Goal: Task Accomplishment & Management: Manage account settings

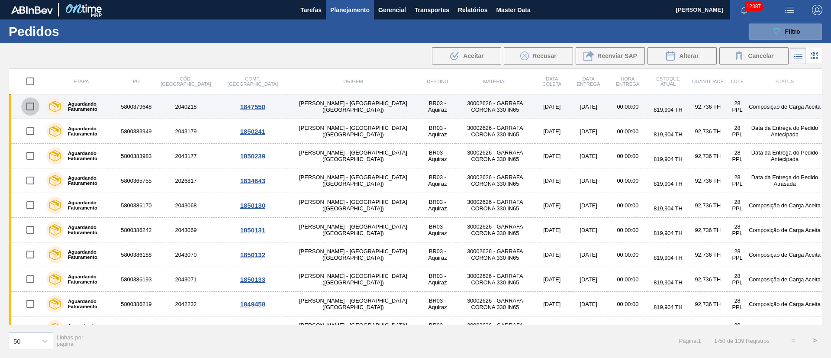
click at [28, 108] on input "checkbox" at bounding box center [30, 106] width 18 height 18
checkbox input "true"
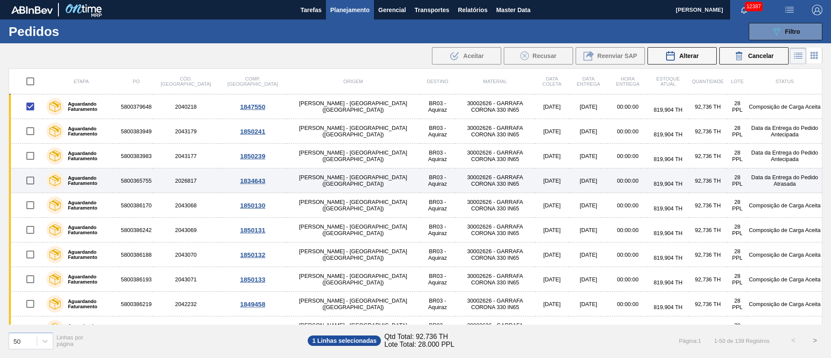
click at [29, 179] on input "checkbox" at bounding box center [30, 180] width 18 height 18
checkbox input "true"
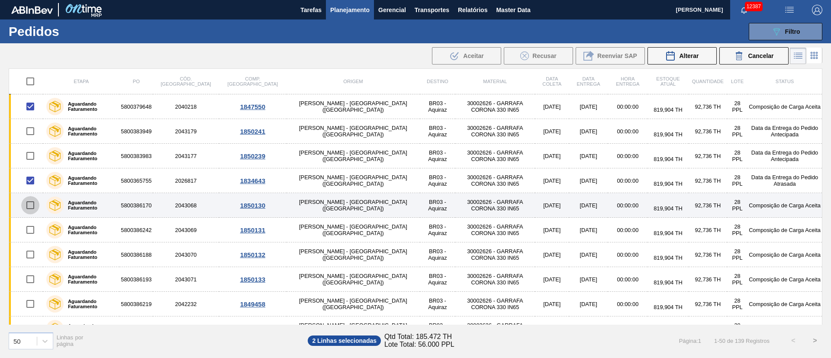
click at [33, 203] on input "checkbox" at bounding box center [30, 205] width 18 height 18
checkbox input "true"
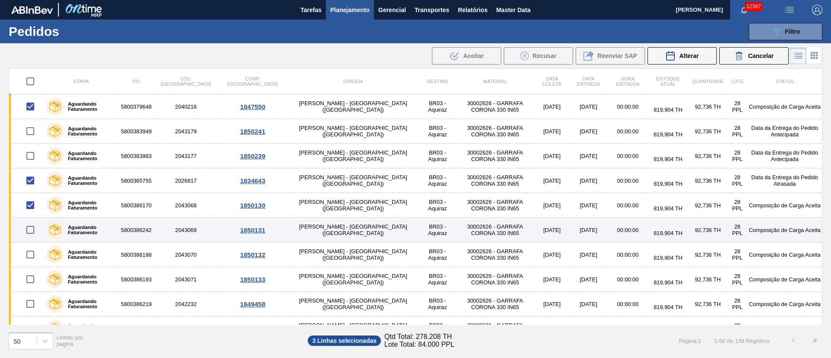
click at [32, 231] on input "checkbox" at bounding box center [30, 230] width 18 height 18
checkbox input "true"
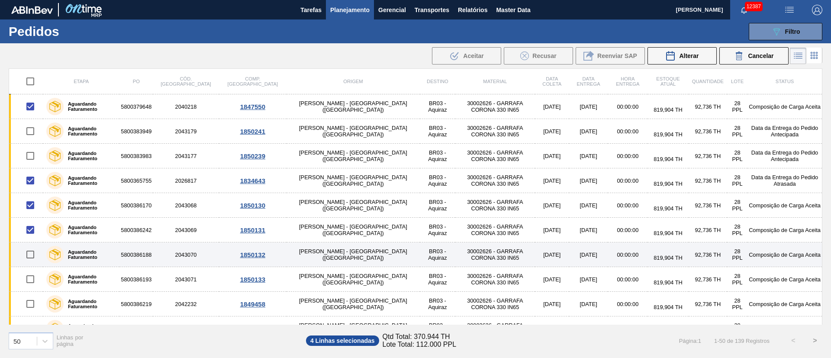
click at [32, 255] on input "checkbox" at bounding box center [30, 254] width 18 height 18
checkbox input "true"
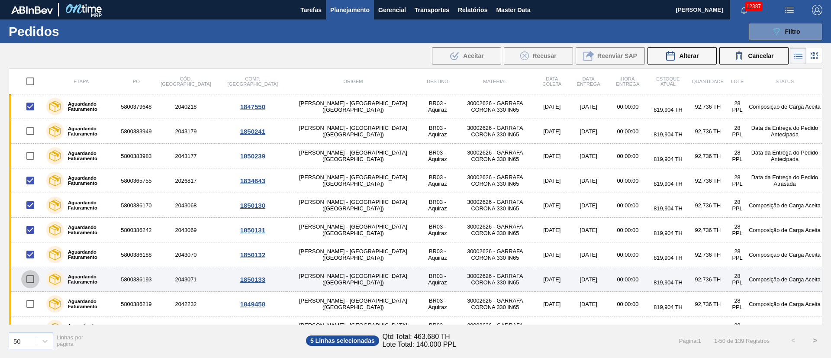
click at [29, 279] on input "checkbox" at bounding box center [30, 279] width 18 height 18
checkbox input "true"
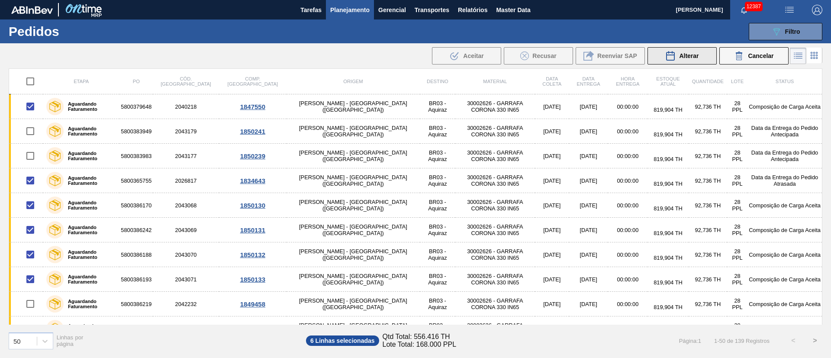
click at [686, 48] on button "Alterar" at bounding box center [681, 55] width 69 height 17
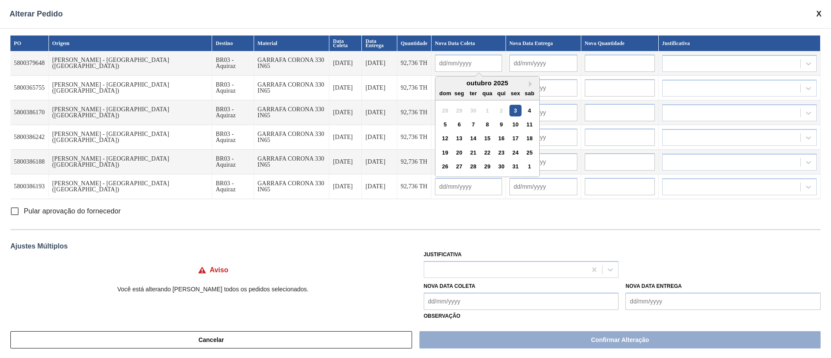
click at [435, 63] on input "text" at bounding box center [468, 63] width 67 height 17
click at [453, 136] on div "13" at bounding box center [459, 138] width 12 height 12
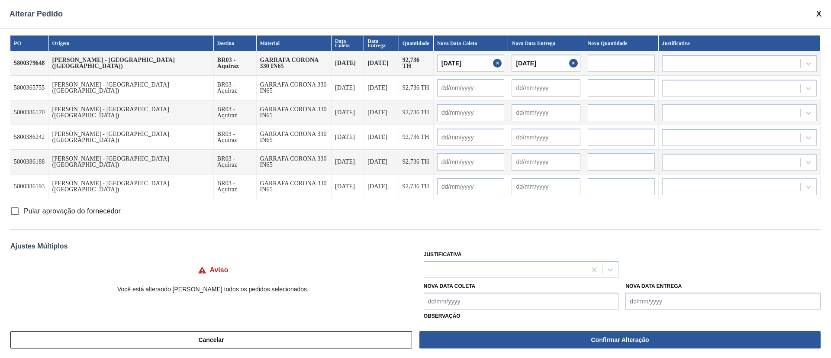
type input "[DATE]"
click at [470, 263] on div at bounding box center [505, 269] width 163 height 13
type input "ou"
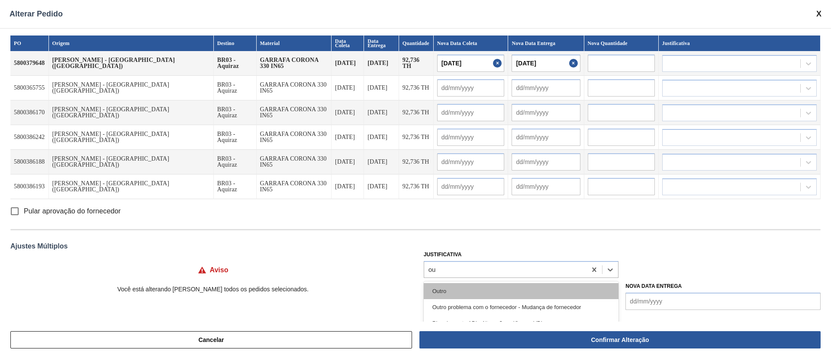
click at [437, 288] on div "Outro" at bounding box center [520, 291] width 195 height 16
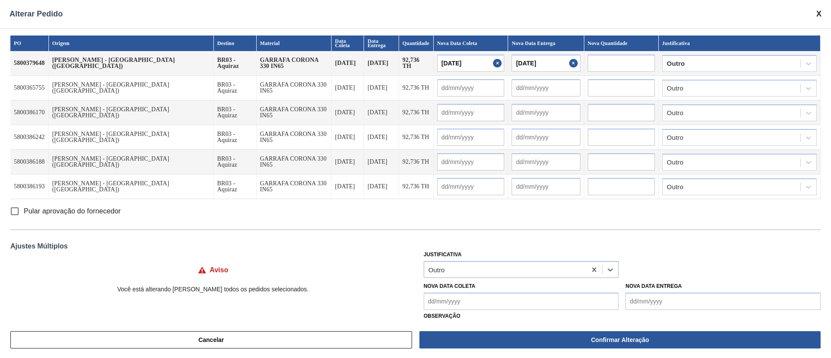
click at [15, 209] on input "Pular aprovação do fornecedor" at bounding box center [15, 211] width 18 height 18
checkbox input "true"
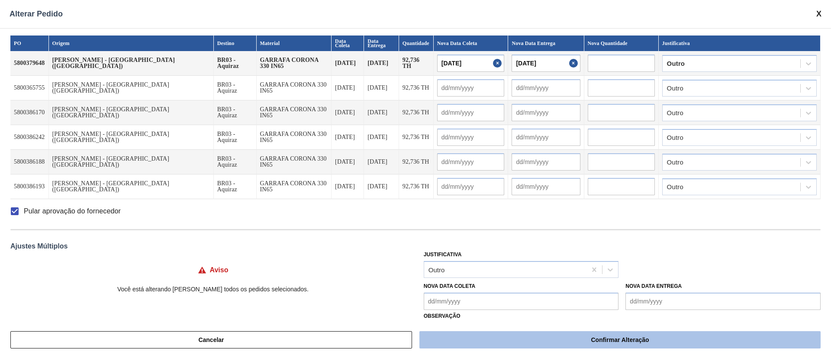
click at [567, 341] on button "Confirmar Alteração" at bounding box center [619, 339] width 401 height 17
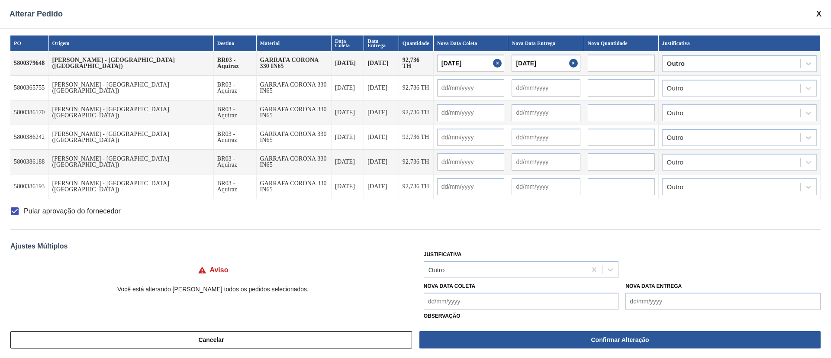
checkbox input "false"
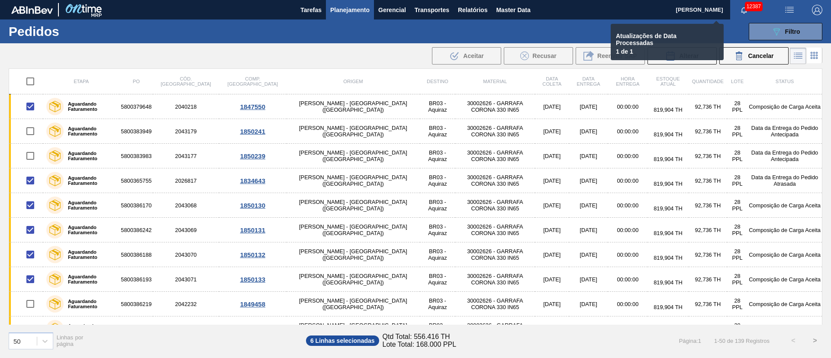
checkbox input "false"
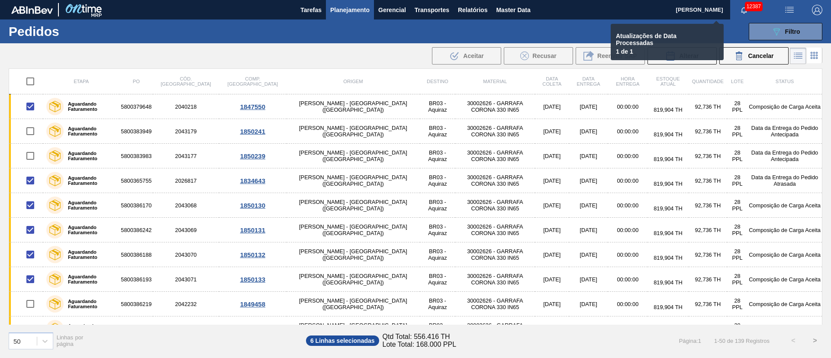
checkbox input "false"
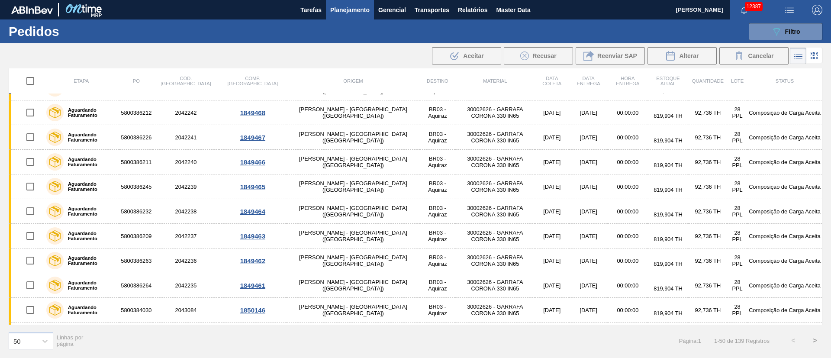
scroll to position [1003, 0]
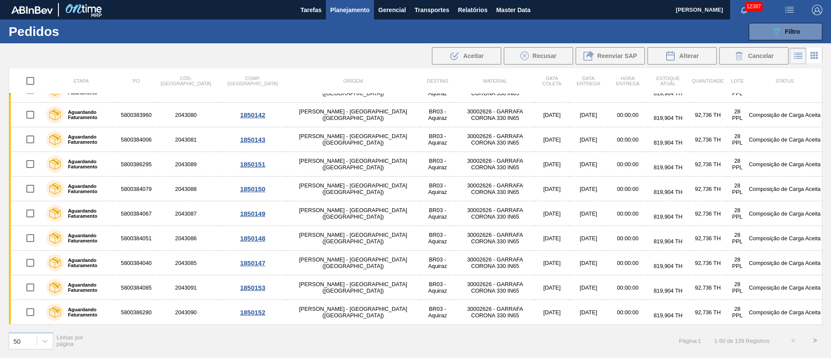
click at [819, 339] on button ">" at bounding box center [815, 341] width 22 height 22
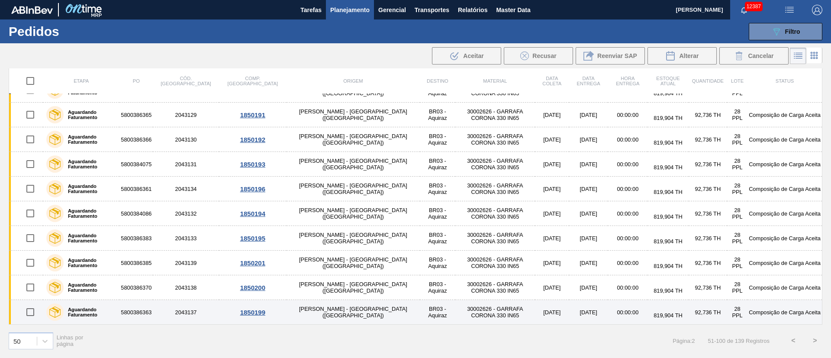
click at [33, 313] on input "checkbox" at bounding box center [30, 312] width 18 height 18
checkbox input "true"
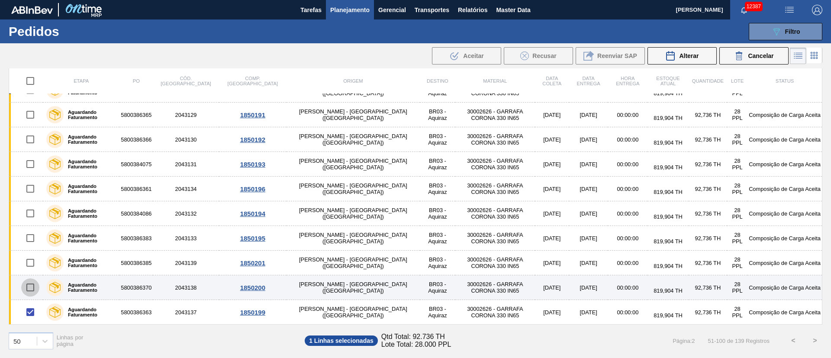
click at [33, 285] on input "checkbox" at bounding box center [30, 287] width 18 height 18
checkbox input "true"
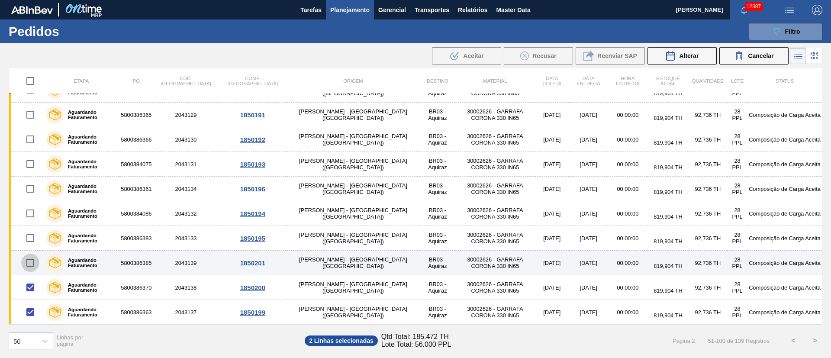
click at [30, 259] on input "checkbox" at bounding box center [30, 262] width 18 height 18
checkbox input "true"
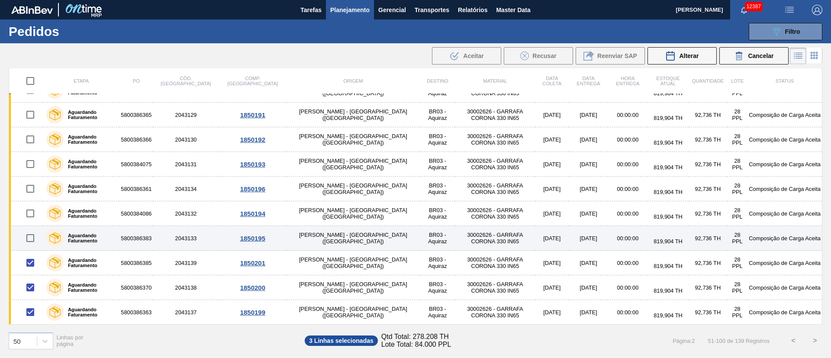
click at [31, 237] on input "checkbox" at bounding box center [30, 238] width 18 height 18
checkbox input "true"
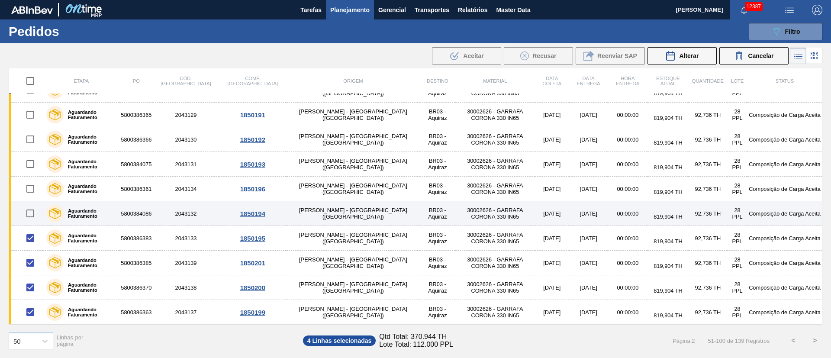
click at [34, 211] on input "checkbox" at bounding box center [30, 213] width 18 height 18
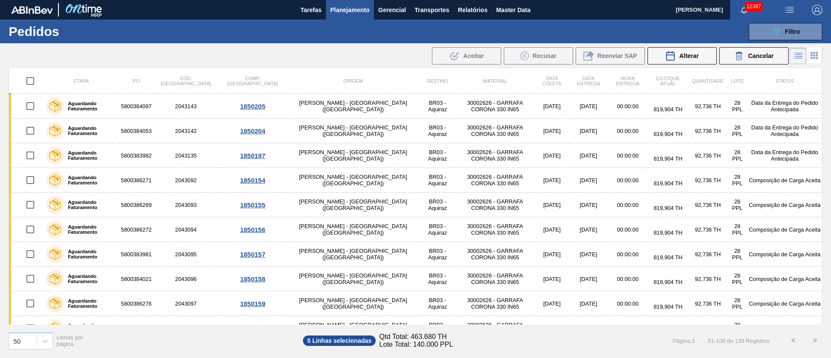
scroll to position [0, 0]
click at [796, 340] on button "<" at bounding box center [793, 341] width 22 height 22
checkbox input "false"
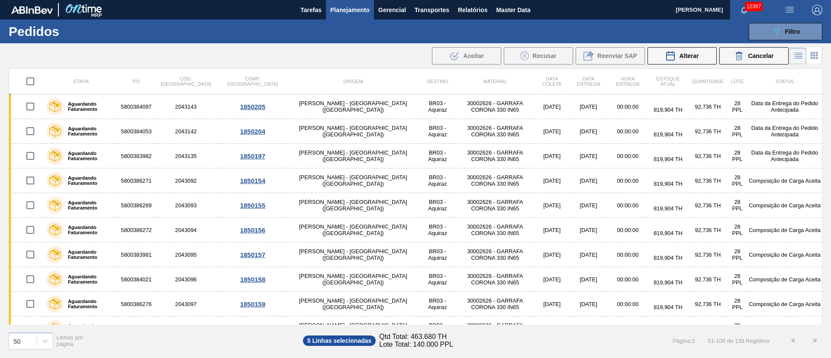
checkbox input "false"
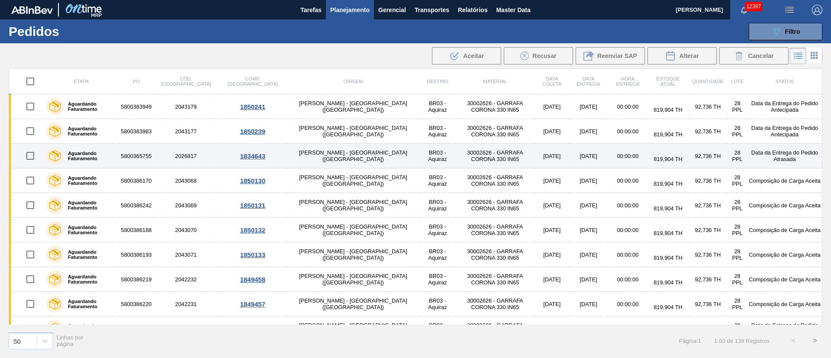
click at [28, 154] on input "checkbox" at bounding box center [30, 156] width 18 height 18
checkbox input "true"
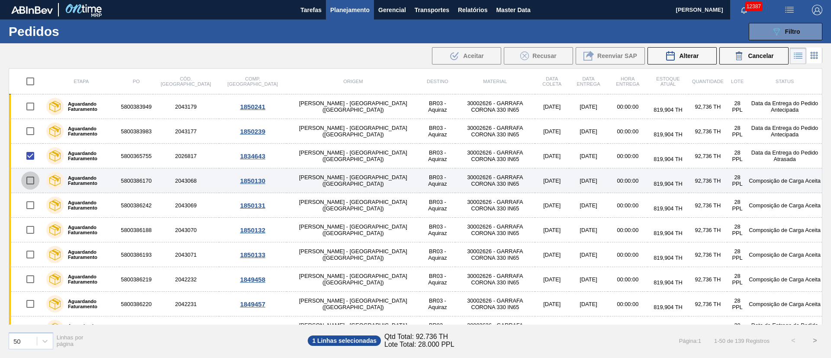
click at [29, 182] on input "checkbox" at bounding box center [30, 180] width 18 height 18
checkbox input "true"
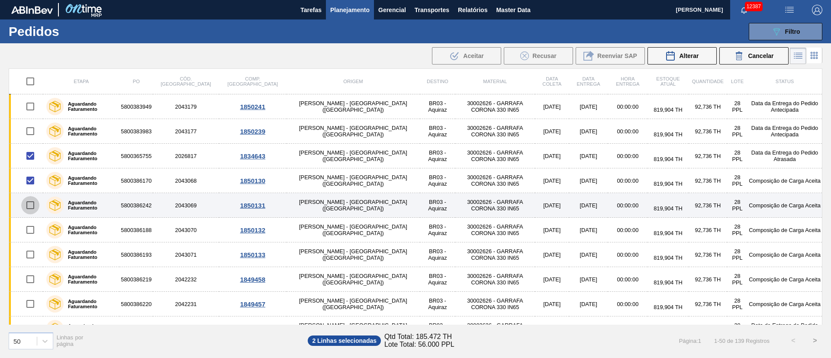
click at [34, 209] on input "checkbox" at bounding box center [30, 205] width 18 height 18
checkbox input "true"
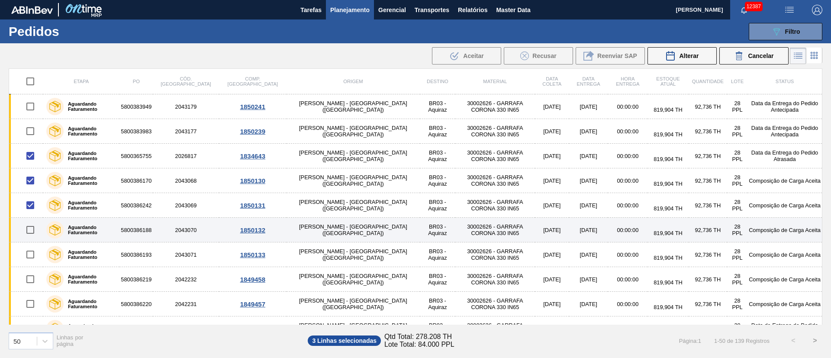
click at [35, 233] on input "checkbox" at bounding box center [30, 230] width 18 height 18
checkbox input "true"
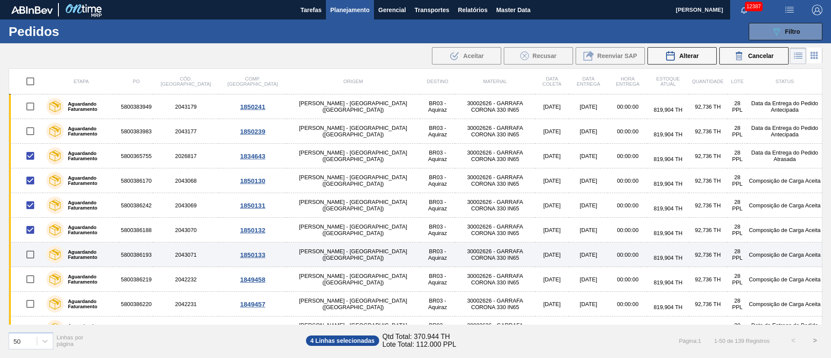
click at [30, 259] on input "checkbox" at bounding box center [30, 254] width 18 height 18
checkbox input "true"
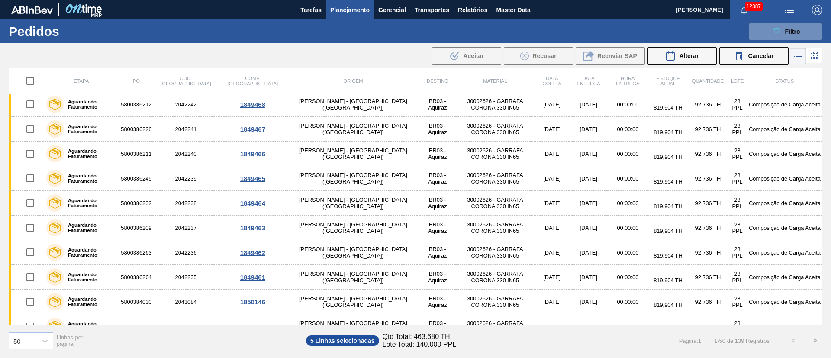
scroll to position [1003, 0]
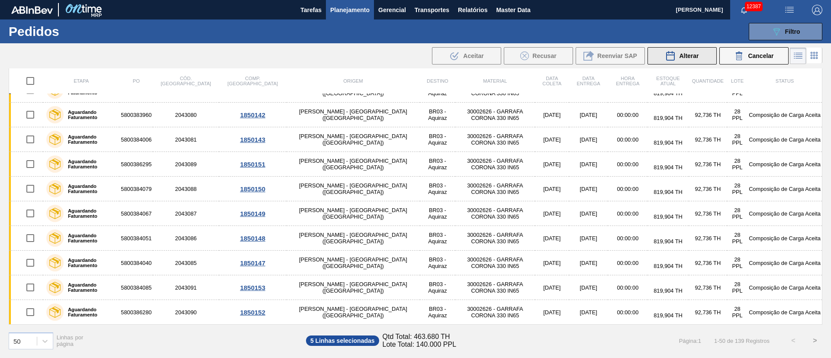
click at [687, 60] on div "Alterar" at bounding box center [681, 56] width 33 height 10
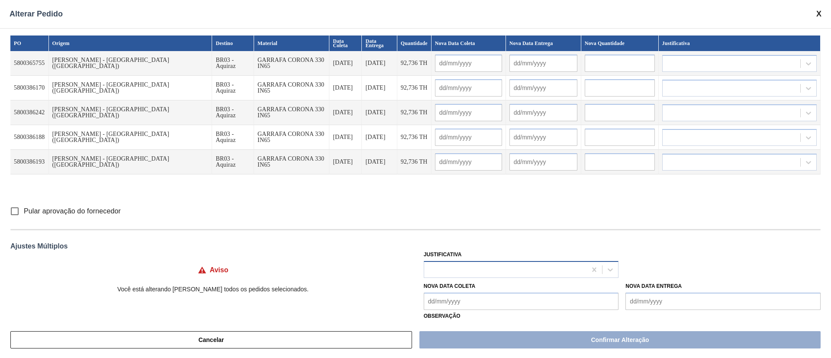
click at [442, 269] on div at bounding box center [505, 269] width 163 height 13
type input "ou"
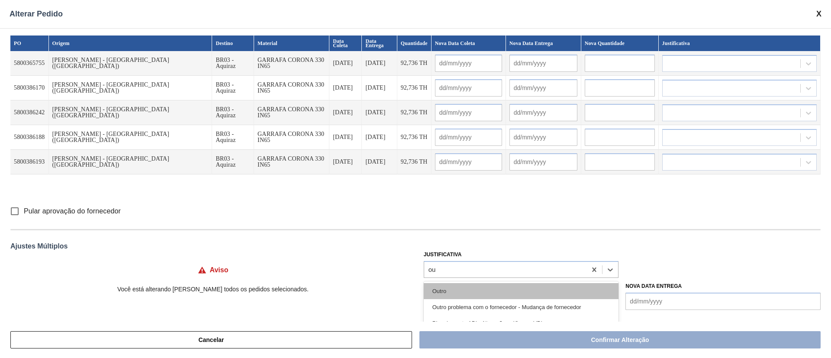
click at [439, 294] on div "Outro" at bounding box center [520, 291] width 195 height 16
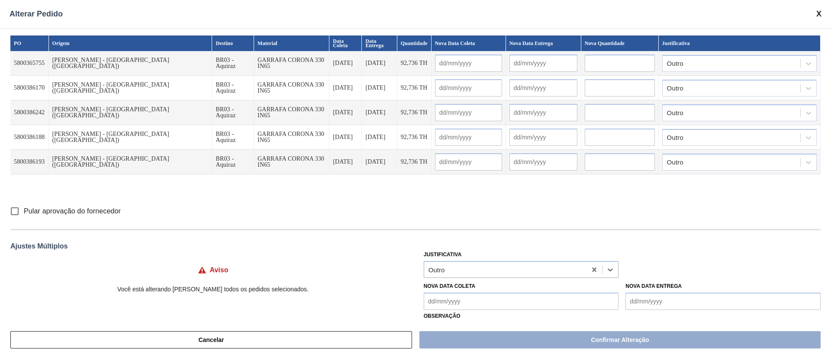
click at [15, 210] on input "Pular aprovação do fornecedor" at bounding box center [15, 211] width 18 height 18
checkbox input "true"
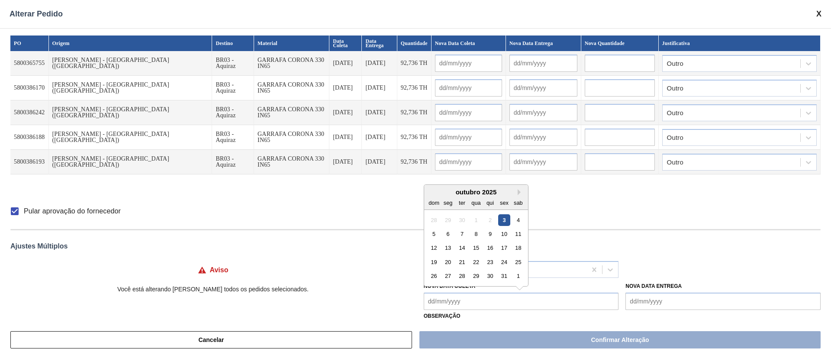
click at [459, 306] on Coleta "Nova Data Coleta" at bounding box center [520, 300] width 195 height 17
drag, startPoint x: 445, startPoint y: 263, endPoint x: 443, endPoint y: 277, distance: 14.3
click at [445, 262] on div "20" at bounding box center [448, 262] width 12 height 12
type Coleta "[DATE]"
type input "[DATE]"
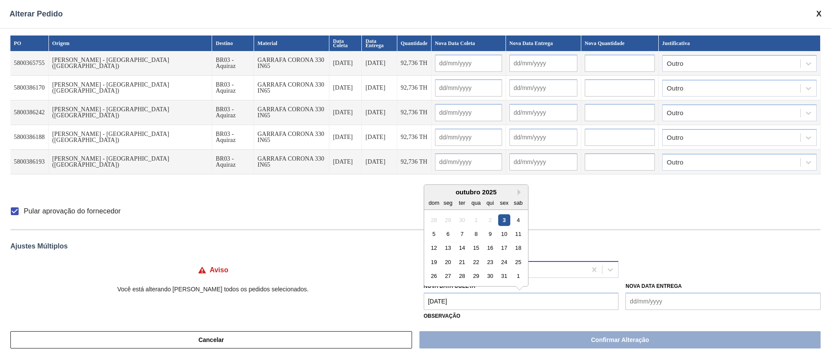
type input "[DATE]"
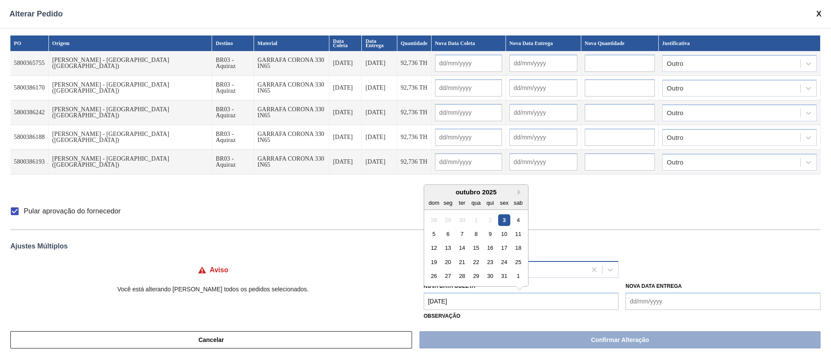
type input "[DATE]"
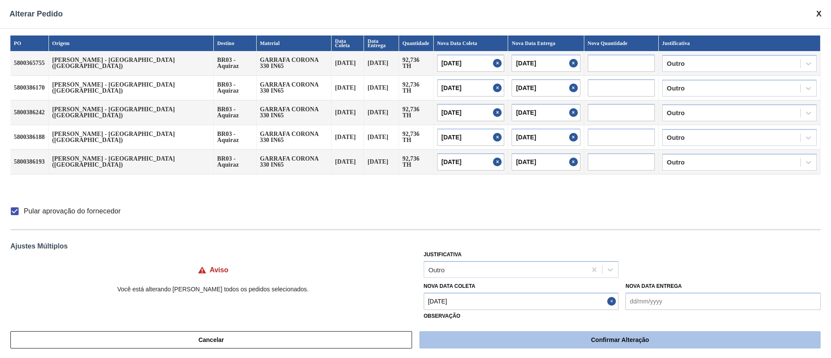
click at [524, 340] on button "Confirmar Alteração" at bounding box center [619, 339] width 401 height 17
checkbox input "false"
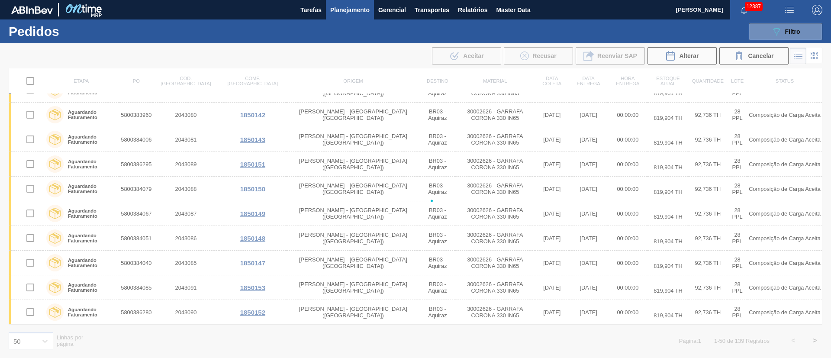
checkbox input "false"
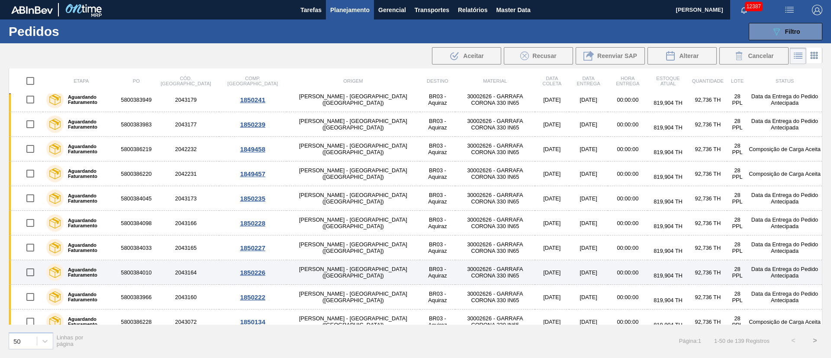
scroll to position [0, 0]
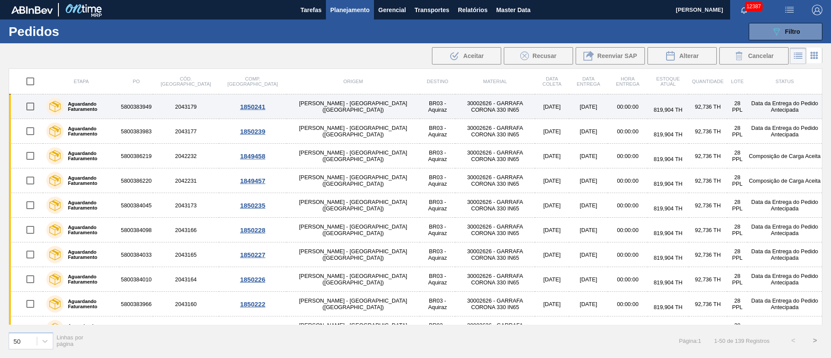
click at [31, 106] on input "checkbox" at bounding box center [30, 106] width 18 height 18
checkbox input "true"
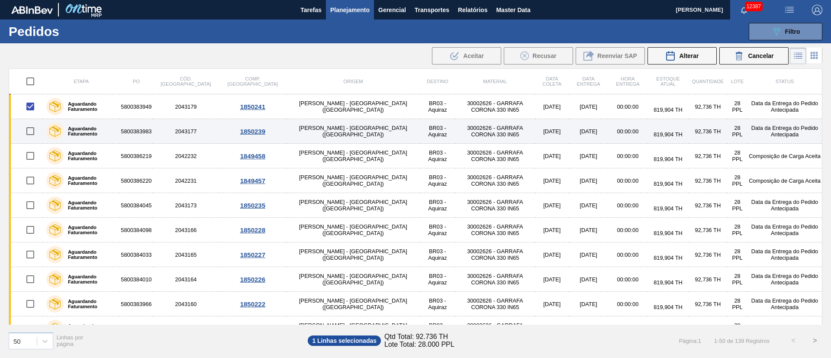
click at [33, 128] on input "checkbox" at bounding box center [30, 131] width 18 height 18
checkbox input "true"
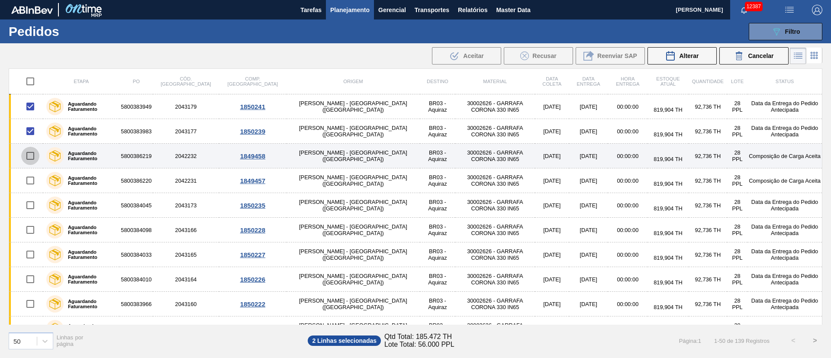
click at [30, 157] on input "checkbox" at bounding box center [30, 156] width 18 height 18
checkbox input "true"
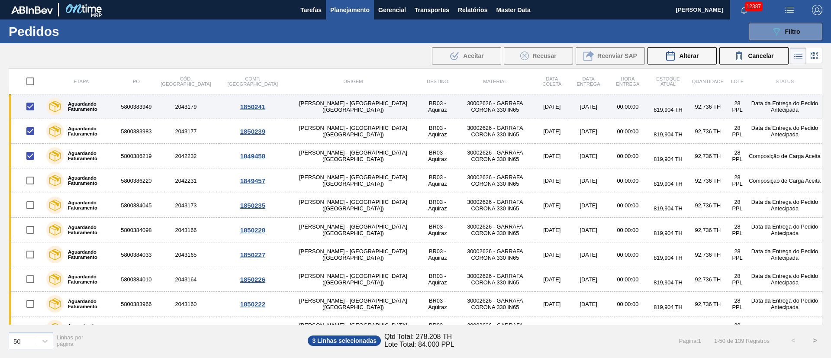
click at [29, 112] on input "checkbox" at bounding box center [30, 106] width 18 height 18
checkbox input "false"
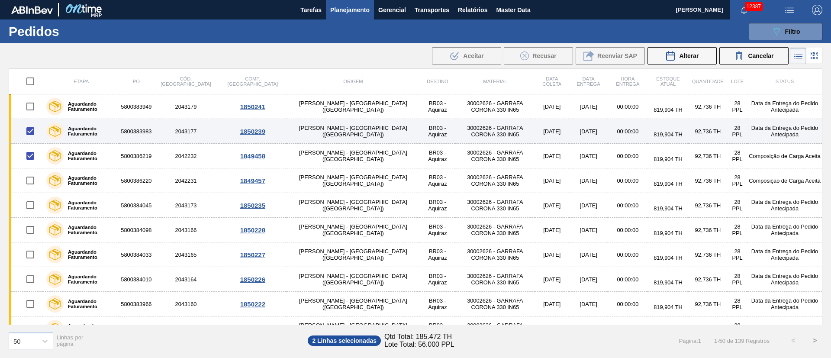
click at [31, 131] on input "checkbox" at bounding box center [30, 131] width 18 height 18
checkbox input "false"
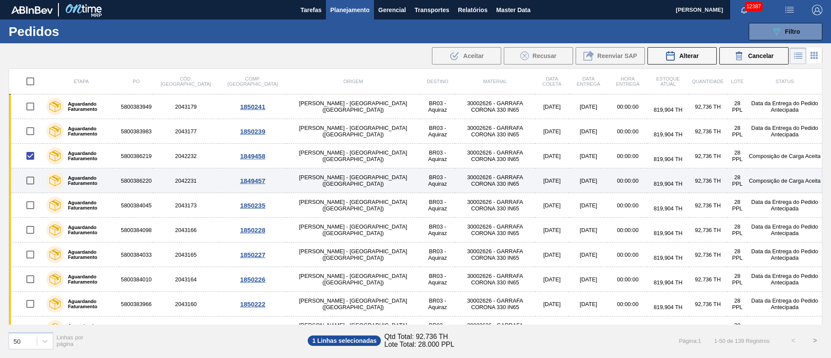
click at [30, 185] on input "checkbox" at bounding box center [30, 180] width 18 height 18
checkbox input "true"
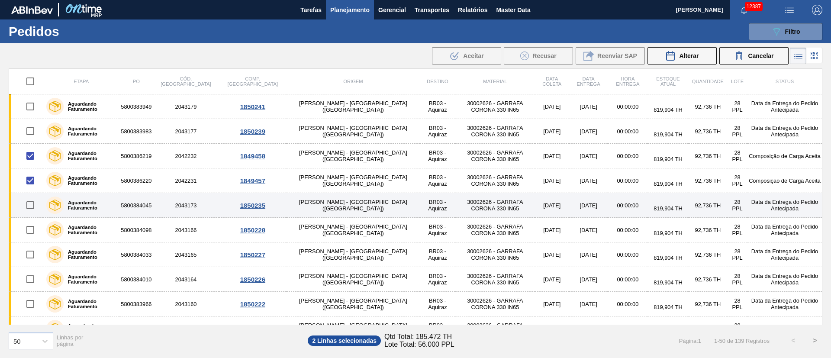
click at [30, 207] on input "checkbox" at bounding box center [30, 205] width 18 height 18
checkbox input "true"
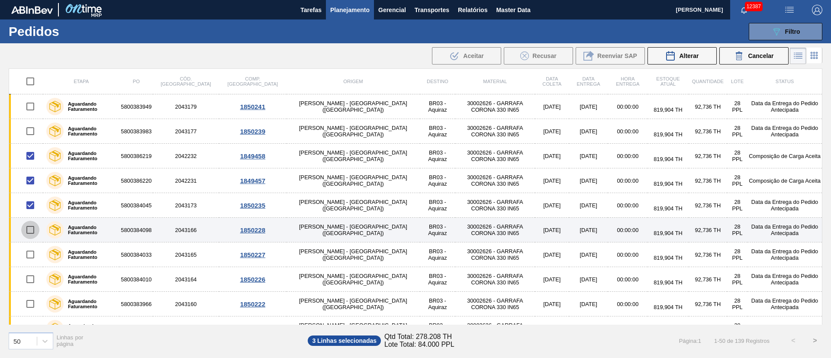
click at [26, 231] on input "checkbox" at bounding box center [30, 230] width 18 height 18
checkbox input "true"
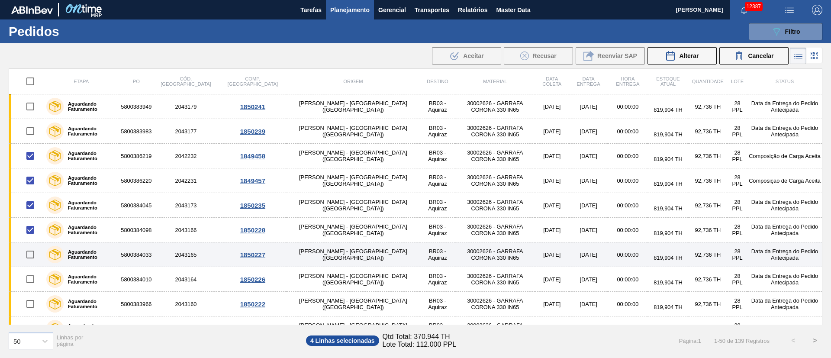
click at [29, 257] on input "checkbox" at bounding box center [30, 254] width 18 height 18
checkbox input "true"
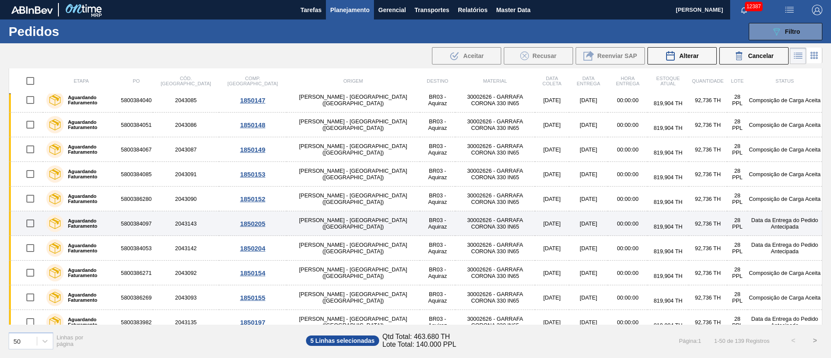
scroll to position [1003, 0]
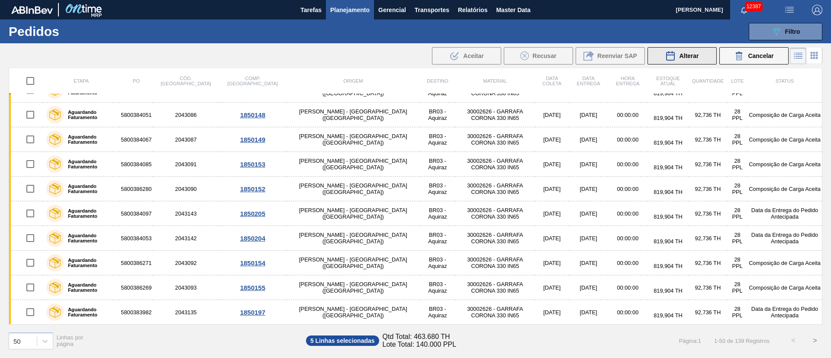
click at [678, 61] on button "Alterar" at bounding box center [681, 55] width 69 height 17
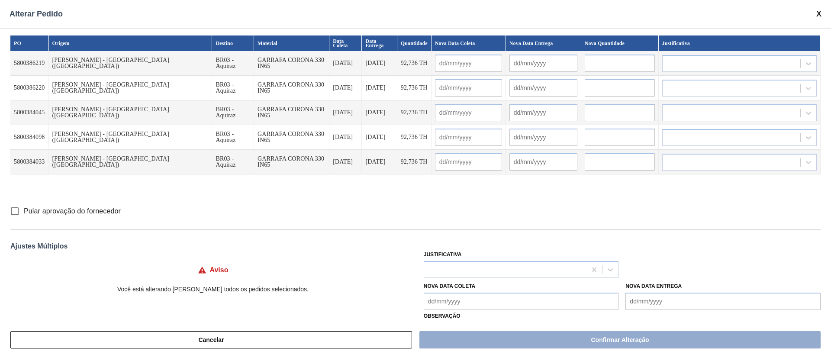
click at [13, 212] on input "Pular aprovação do fornecedor" at bounding box center [15, 211] width 18 height 18
checkbox input "true"
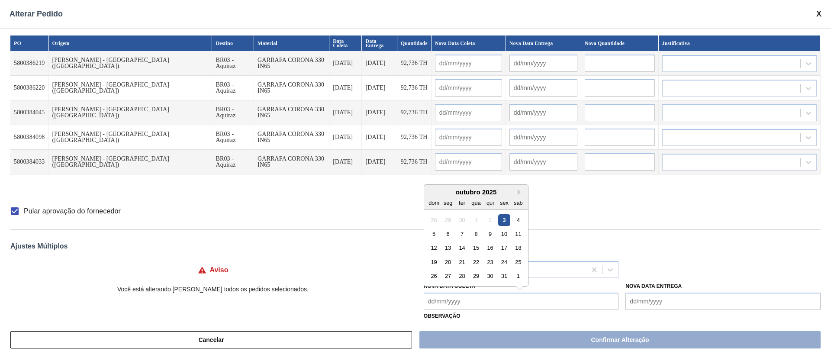
click at [469, 300] on Coleta "Nova Data Coleta" at bounding box center [520, 300] width 195 height 17
drag, startPoint x: 450, startPoint y: 266, endPoint x: 447, endPoint y: 279, distance: 13.8
click at [450, 265] on div "20" at bounding box center [448, 262] width 12 height 12
type Coleta "[DATE]"
type input "[DATE]"
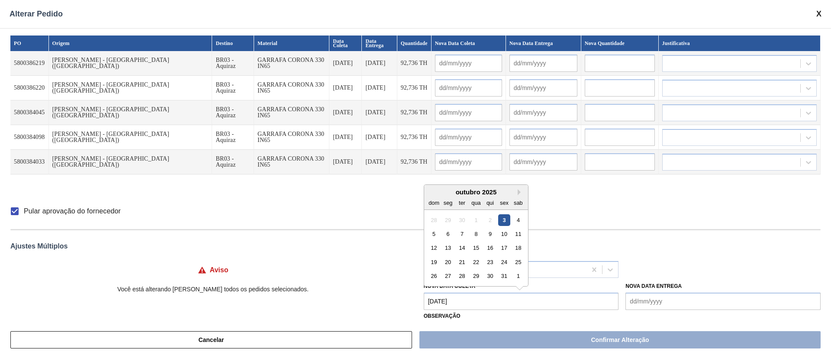
type input "[DATE]"
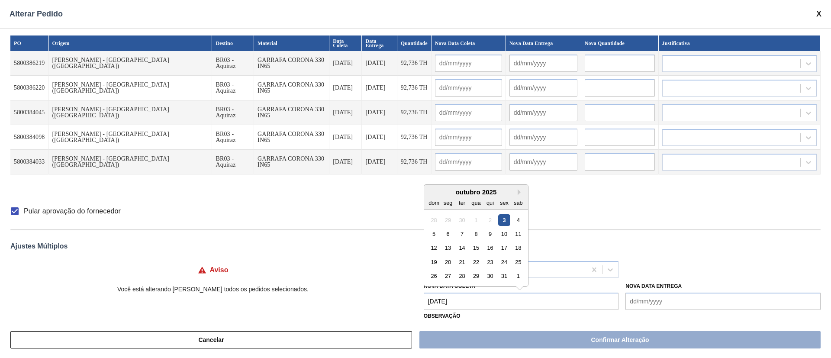
type input "[DATE]"
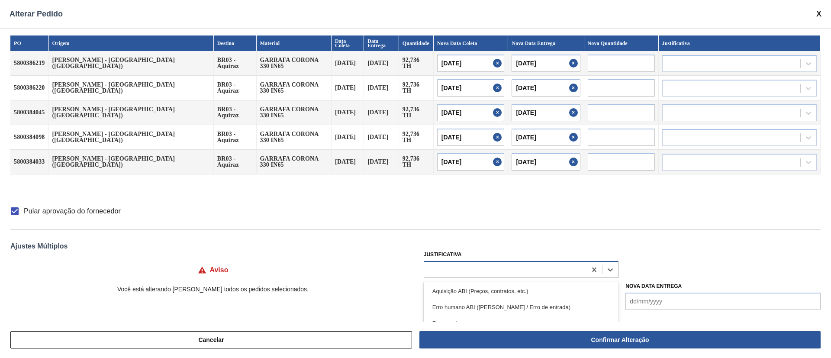
click at [450, 266] on div at bounding box center [505, 269] width 163 height 13
type input "ou"
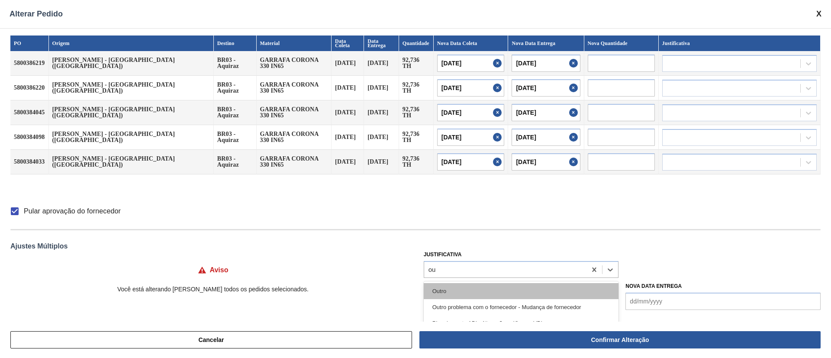
click at [452, 284] on div "Outro" at bounding box center [520, 291] width 195 height 16
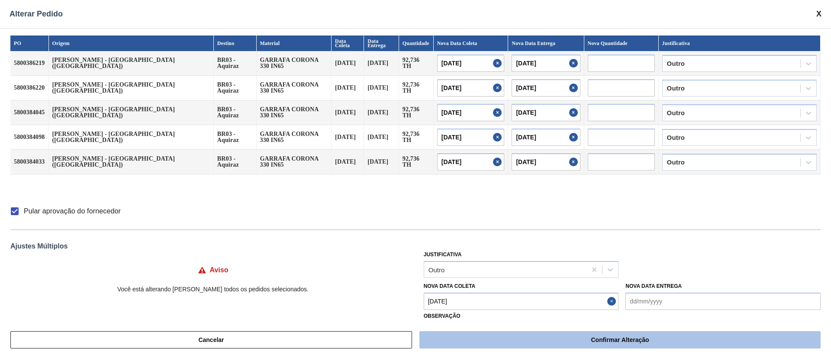
click at [478, 331] on button "Confirmar Alteração" at bounding box center [619, 339] width 401 height 17
checkbox input "false"
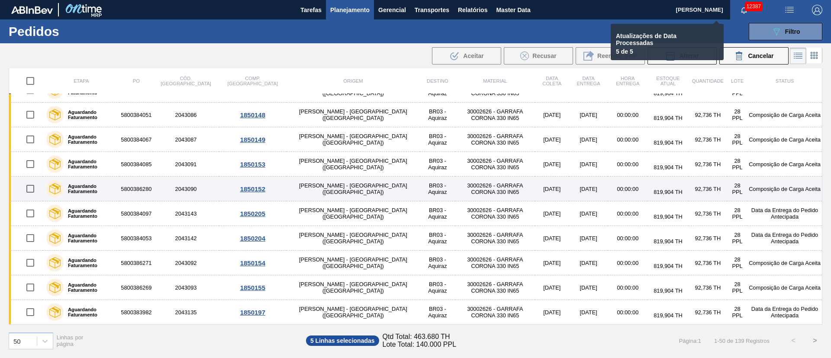
checkbox input "false"
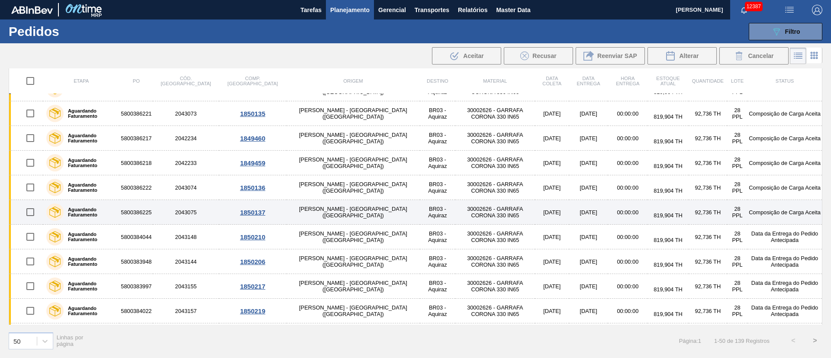
scroll to position [0, 0]
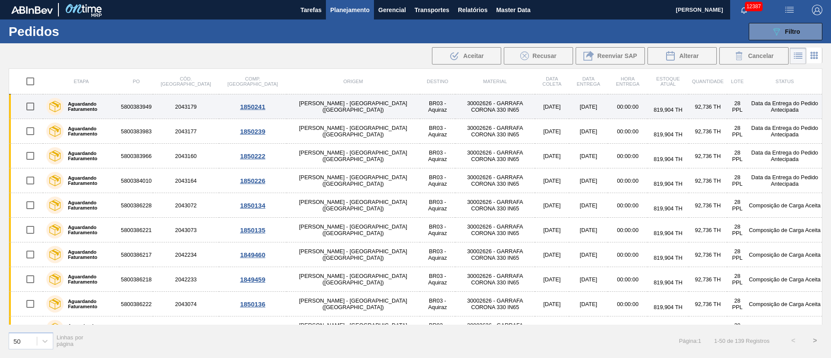
click at [37, 106] on input "checkbox" at bounding box center [30, 106] width 18 height 18
checkbox input "true"
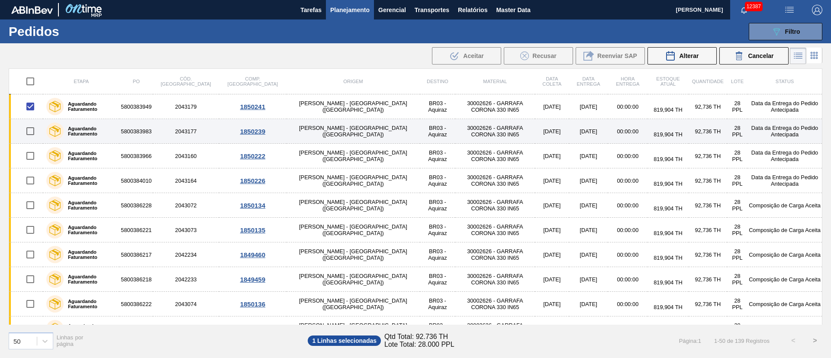
click at [33, 132] on input "checkbox" at bounding box center [30, 131] width 18 height 18
checkbox input "true"
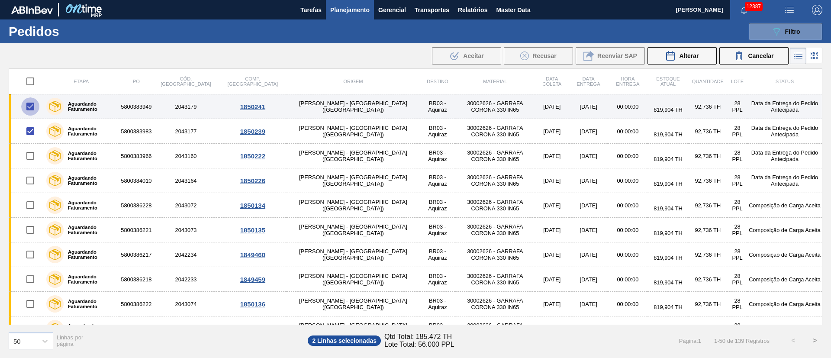
click at [28, 106] on input "checkbox" at bounding box center [30, 106] width 18 height 18
checkbox input "false"
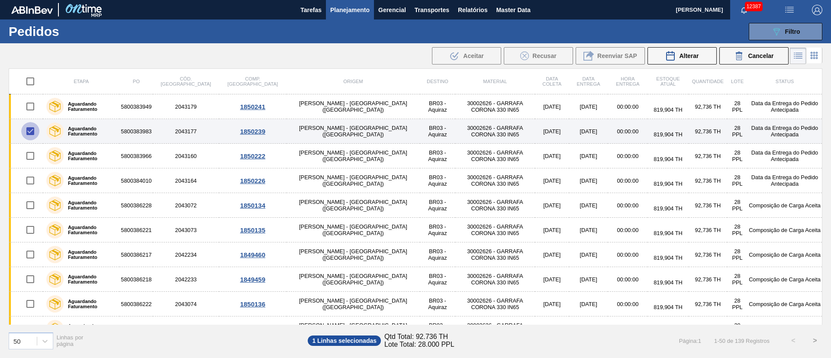
click at [31, 132] on input "checkbox" at bounding box center [30, 131] width 18 height 18
checkbox input "false"
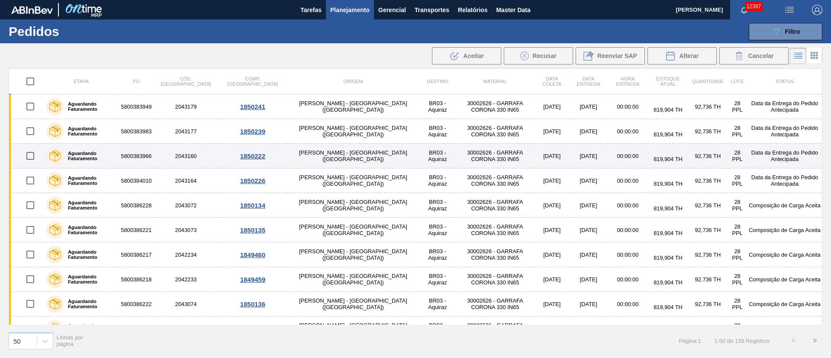
click at [30, 154] on input "checkbox" at bounding box center [30, 156] width 18 height 18
checkbox input "true"
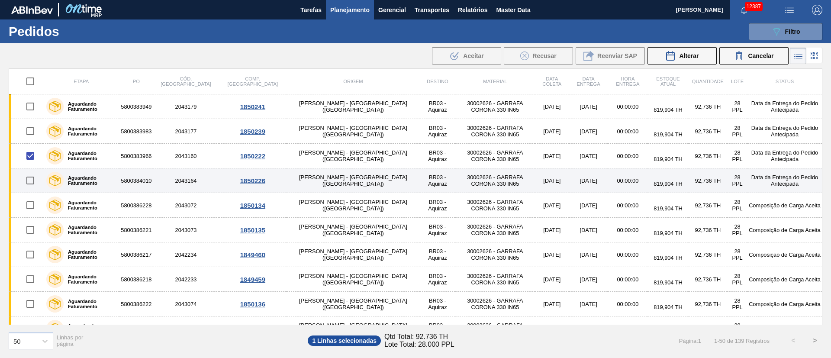
click at [30, 182] on input "checkbox" at bounding box center [30, 180] width 18 height 18
checkbox input "true"
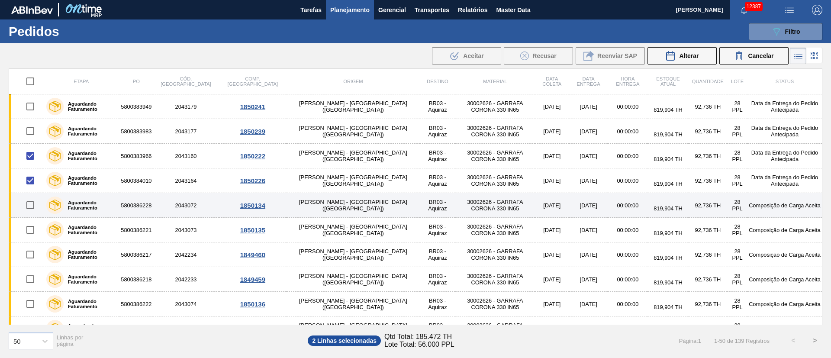
click at [33, 201] on input "checkbox" at bounding box center [30, 205] width 18 height 18
checkbox input "true"
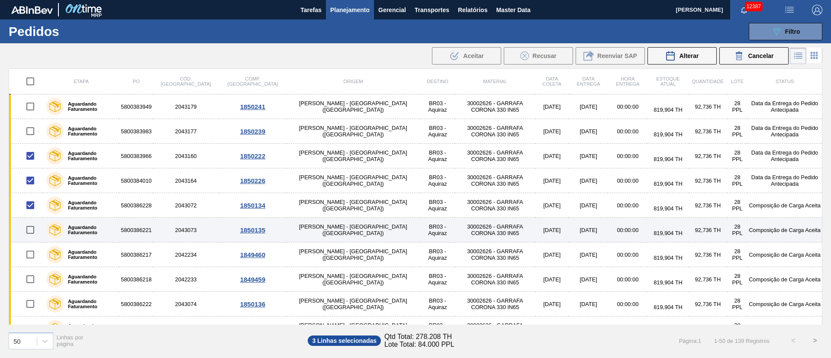
click at [32, 226] on input "checkbox" at bounding box center [30, 230] width 18 height 18
checkbox input "true"
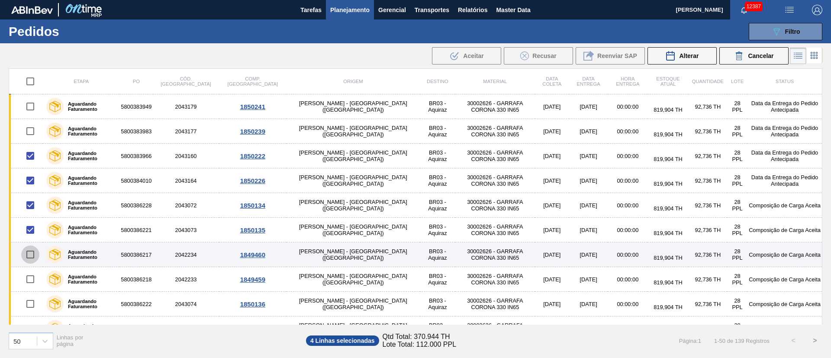
click at [28, 259] on input "checkbox" at bounding box center [30, 254] width 18 height 18
checkbox input "true"
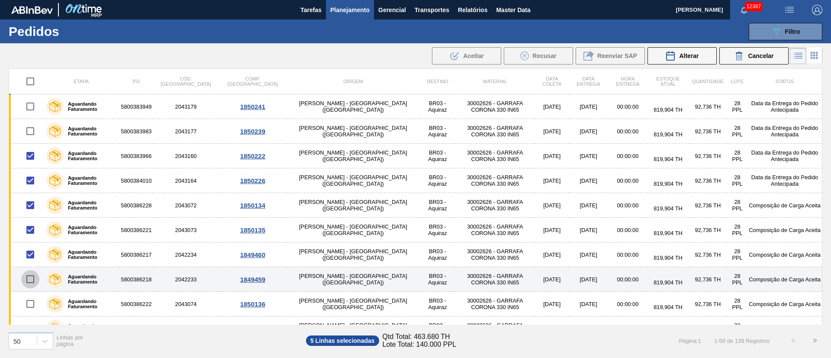
click at [29, 280] on input "checkbox" at bounding box center [30, 279] width 18 height 18
checkbox input "true"
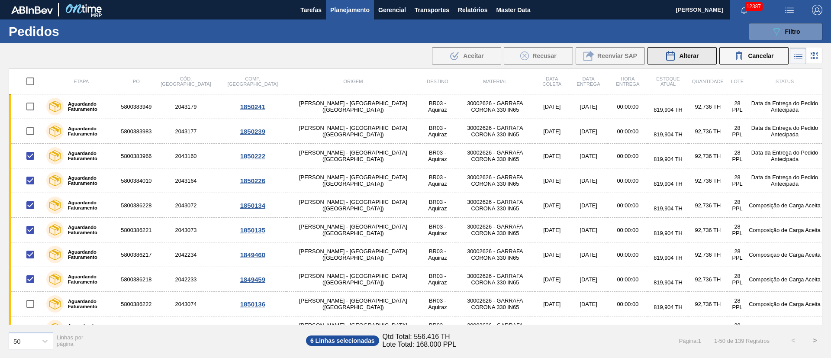
click at [688, 56] on span "Alterar" at bounding box center [688, 55] width 19 height 7
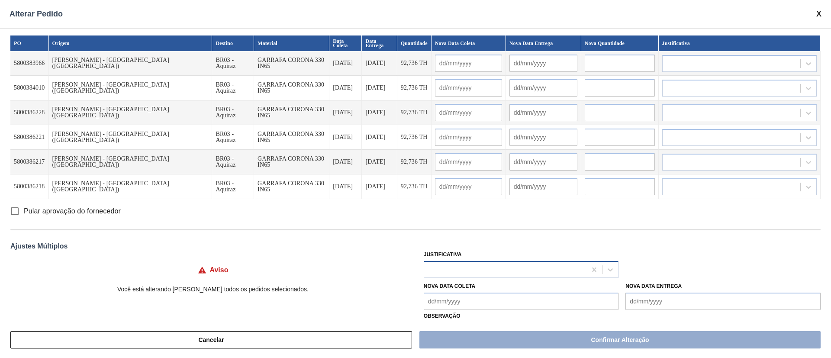
click at [441, 267] on div at bounding box center [505, 269] width 163 height 13
type input "ou"
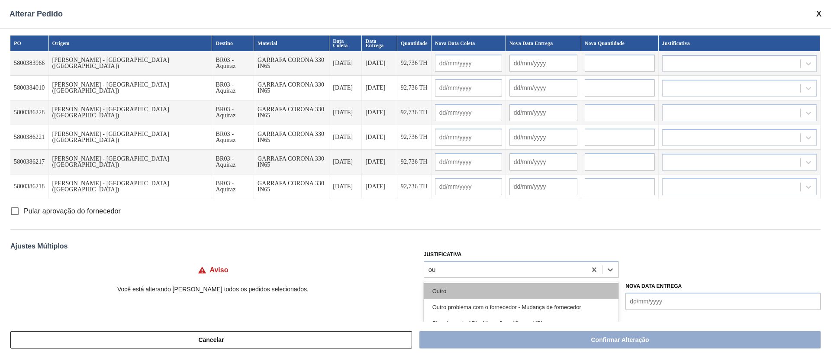
click at [441, 288] on div "Outro" at bounding box center [520, 291] width 195 height 16
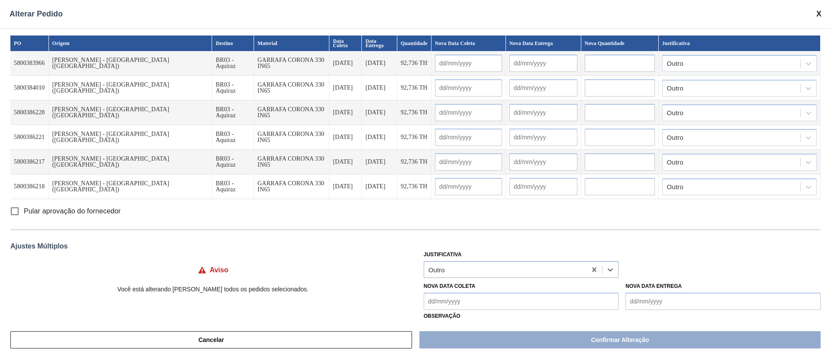
click at [13, 208] on input "Pular aprovação do fornecedor" at bounding box center [15, 211] width 18 height 18
checkbox input "true"
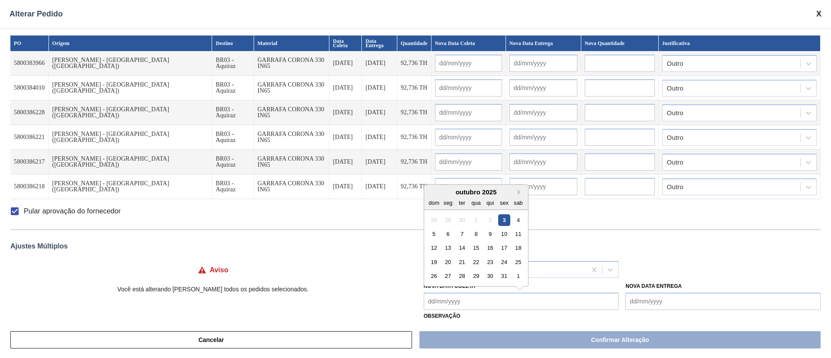
click at [471, 308] on Coleta "Nova Data Coleta" at bounding box center [520, 300] width 195 height 17
click at [449, 262] on div "20" at bounding box center [448, 262] width 12 height 12
type Coleta "[DATE]"
type input "[DATE]"
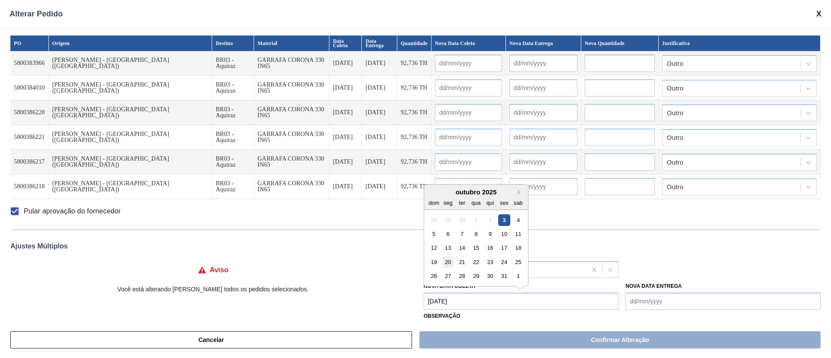
type input "[DATE]"
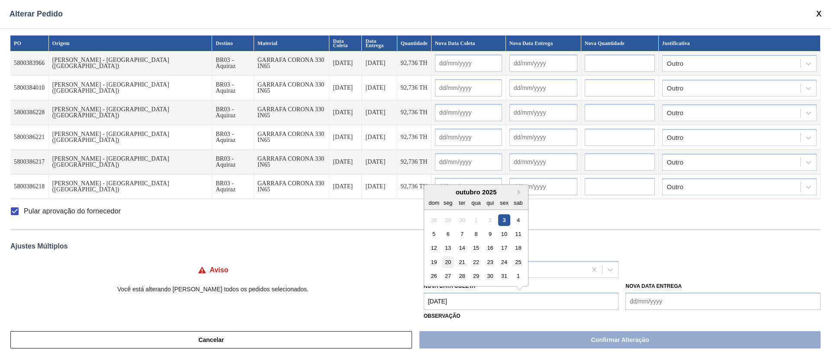
type input "[DATE]"
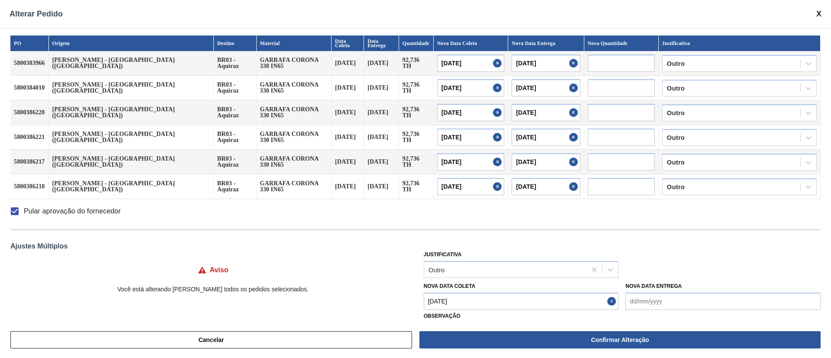
click at [453, 302] on Coleta "[DATE]" at bounding box center [520, 300] width 195 height 17
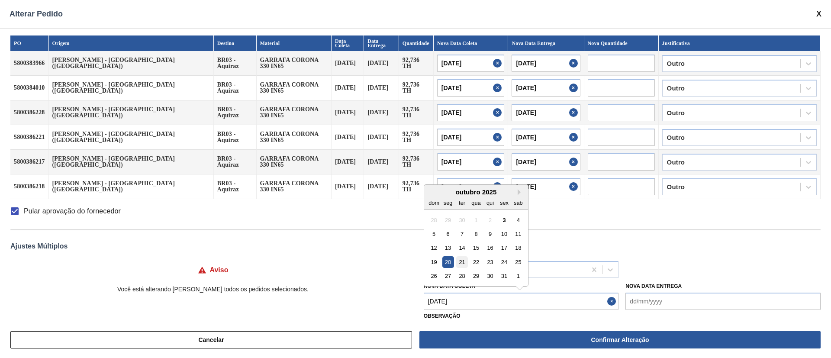
click at [464, 261] on div "21" at bounding box center [462, 262] width 12 height 12
type Coleta "[DATE]"
type input "[DATE]"
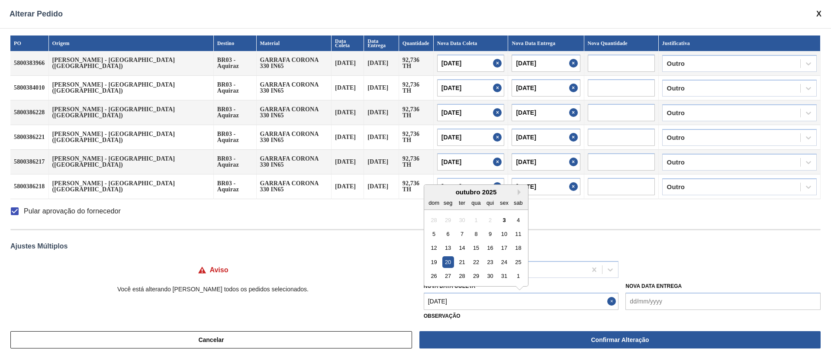
type input "[DATE]"
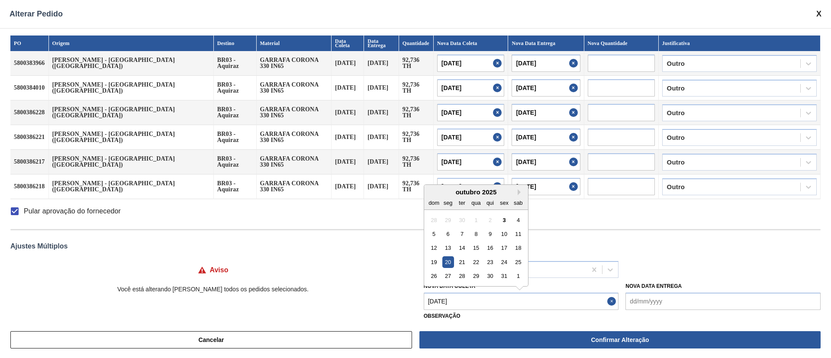
type input "[DATE]"
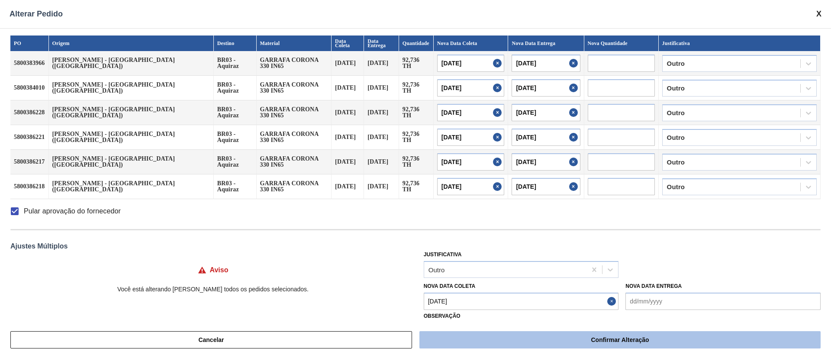
click at [457, 334] on button "Confirmar Alteração" at bounding box center [619, 339] width 401 height 17
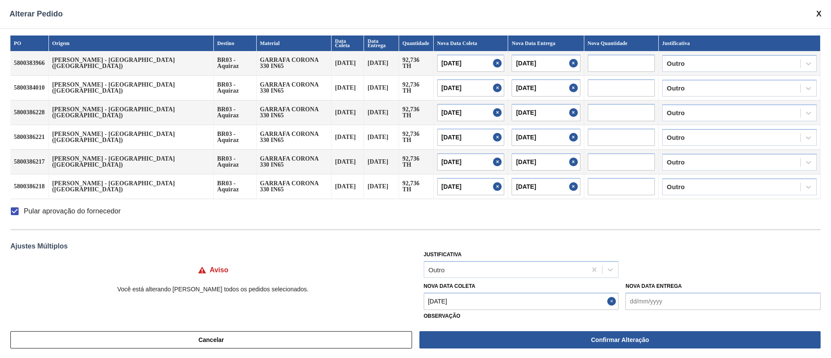
checkbox input "false"
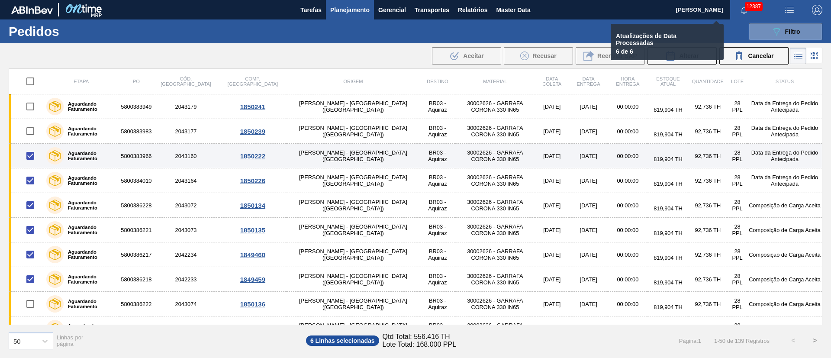
checkbox input "false"
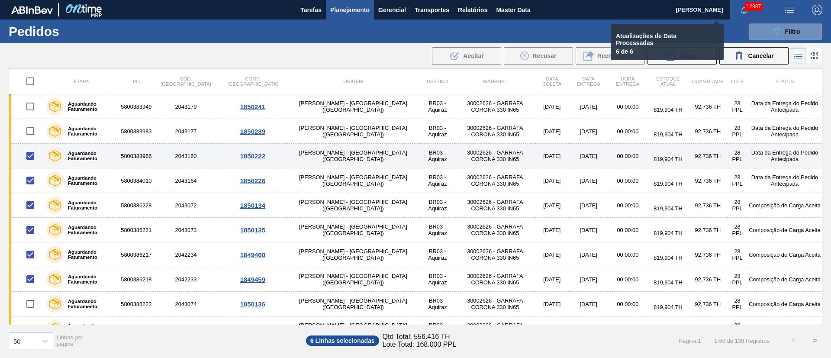
checkbox input "false"
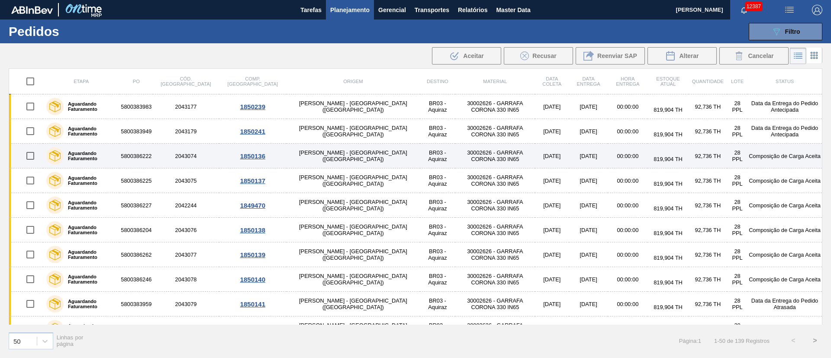
click at [26, 152] on input "checkbox" at bounding box center [30, 156] width 18 height 18
checkbox input "true"
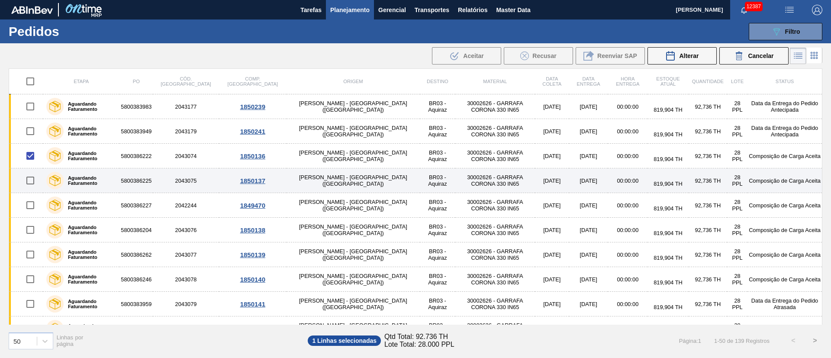
click at [31, 185] on input "checkbox" at bounding box center [30, 180] width 18 height 18
checkbox input "true"
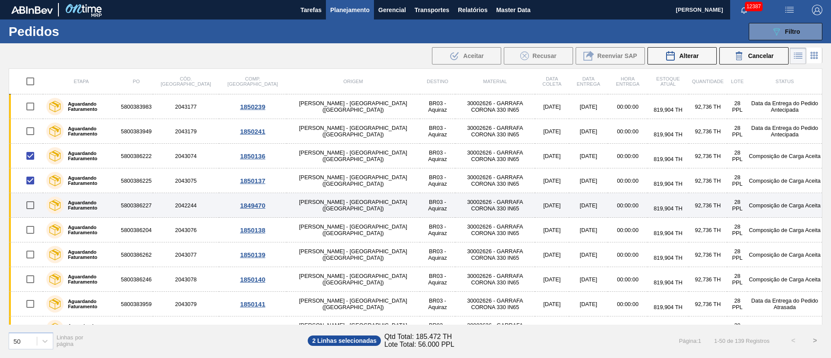
click at [31, 209] on input "checkbox" at bounding box center [30, 205] width 18 height 18
click at [28, 207] on input "checkbox" at bounding box center [30, 205] width 18 height 18
click at [30, 206] on input "checkbox" at bounding box center [30, 205] width 18 height 18
checkbox input "true"
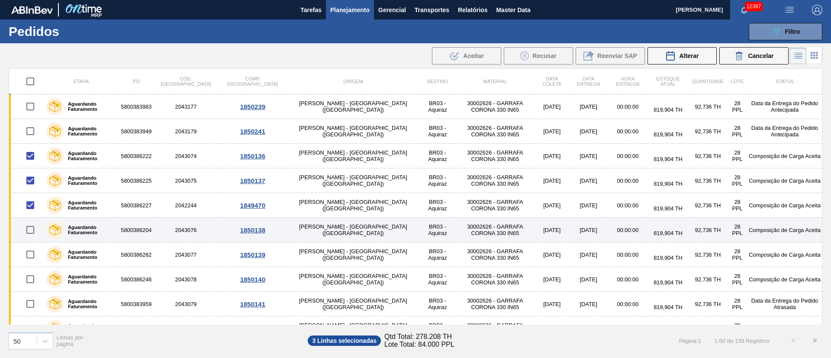
click at [30, 230] on input "checkbox" at bounding box center [30, 230] width 18 height 18
checkbox input "true"
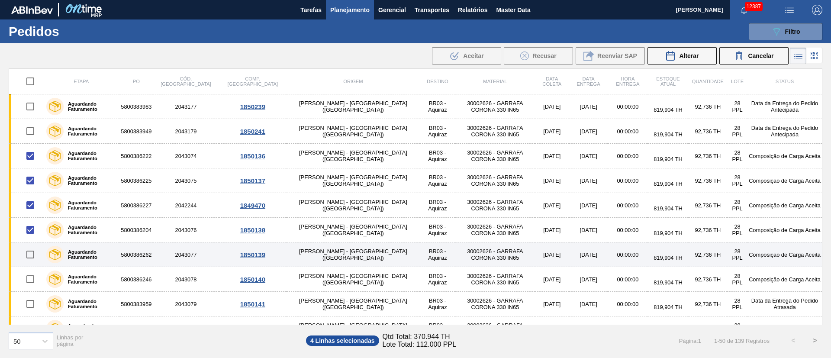
click at [32, 254] on input "checkbox" at bounding box center [30, 254] width 18 height 18
checkbox input "true"
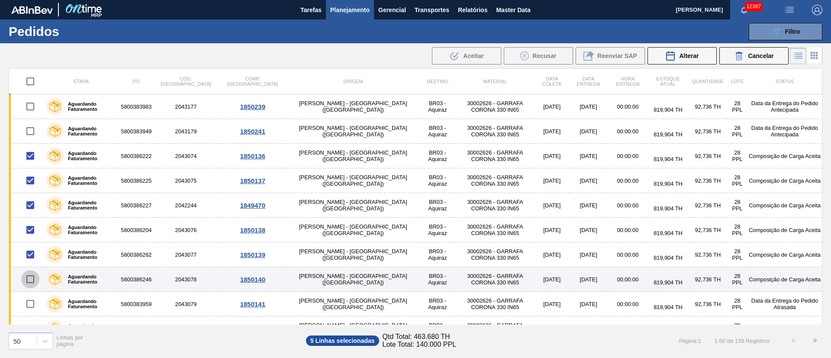
click at [29, 283] on input "checkbox" at bounding box center [30, 279] width 18 height 18
checkbox input "true"
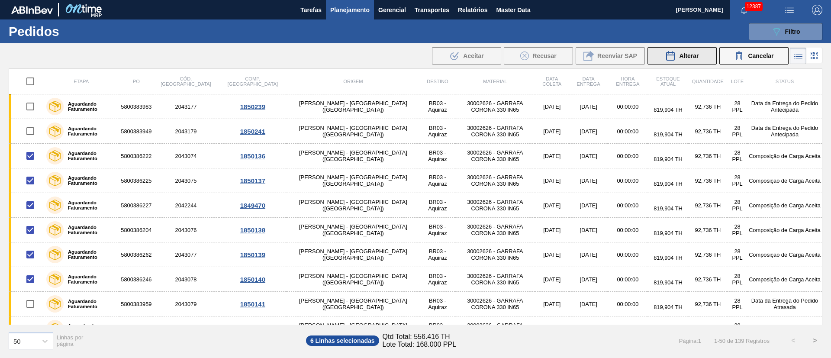
click at [691, 55] on span "Alterar" at bounding box center [688, 55] width 19 height 7
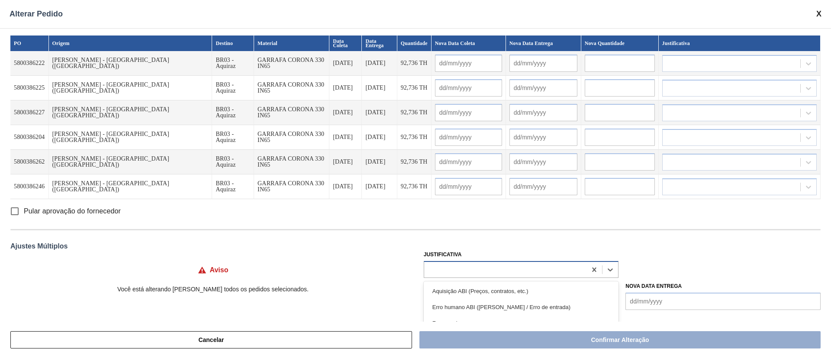
click at [457, 268] on div at bounding box center [505, 269] width 163 height 13
type input "ou"
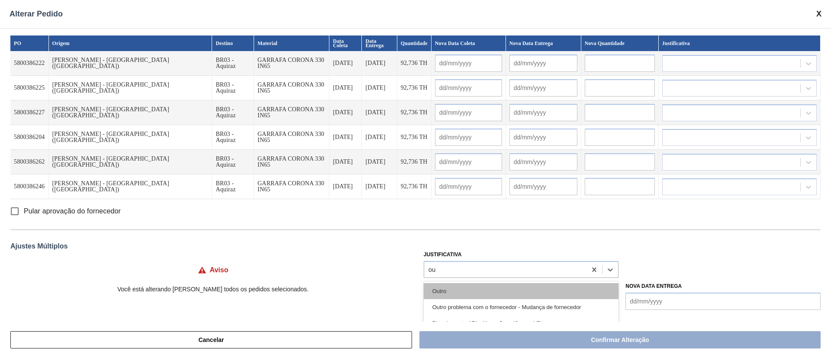
click at [443, 291] on div "Outro" at bounding box center [520, 291] width 195 height 16
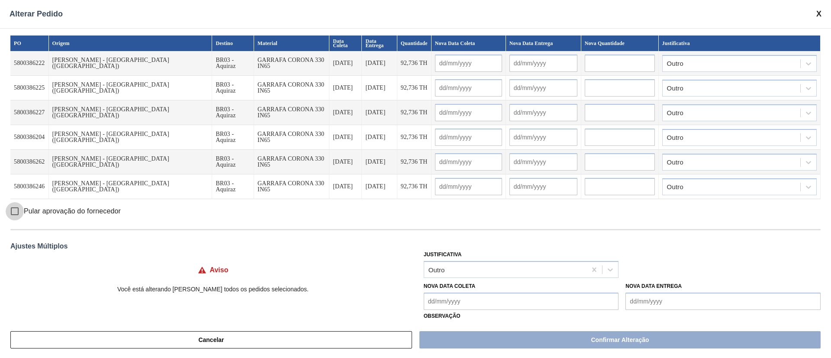
click at [16, 210] on input "Pular aprovação do fornecedor" at bounding box center [15, 211] width 18 height 18
checkbox input "true"
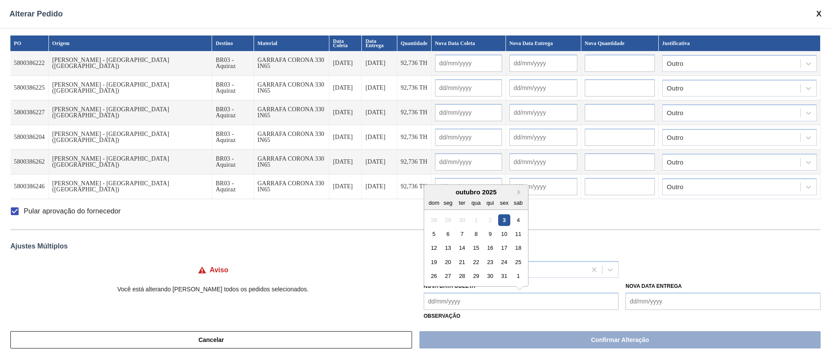
click at [430, 308] on Coleta "Nova Data Coleta" at bounding box center [520, 300] width 195 height 17
type Coleta "25"
type input "[DATE]"
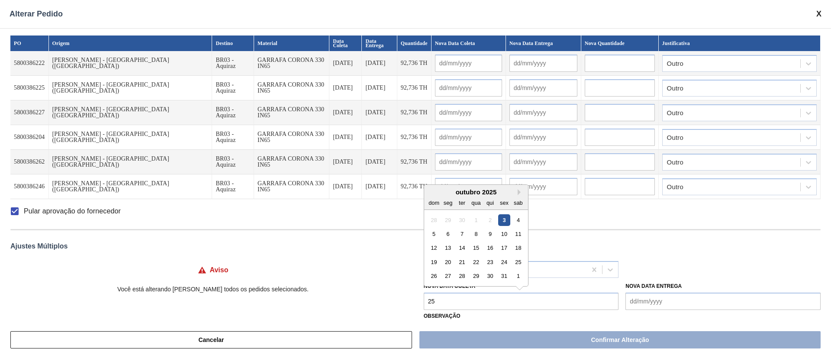
type input "[DATE]"
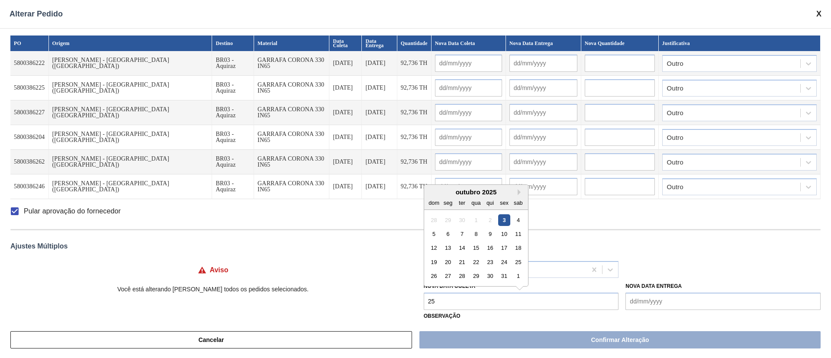
type input "[DATE]"
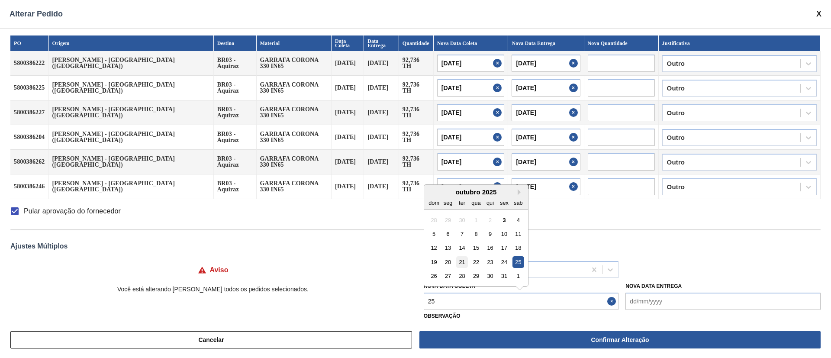
click at [465, 261] on div "21" at bounding box center [462, 262] width 12 height 12
type Coleta "[DATE]"
type input "[DATE]"
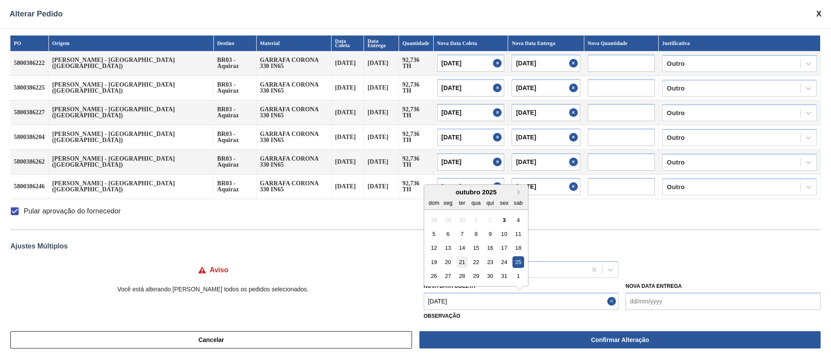
type input "[DATE]"
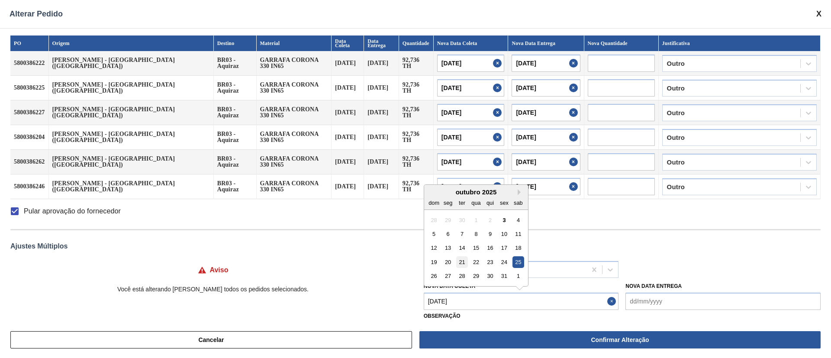
type input "[DATE]"
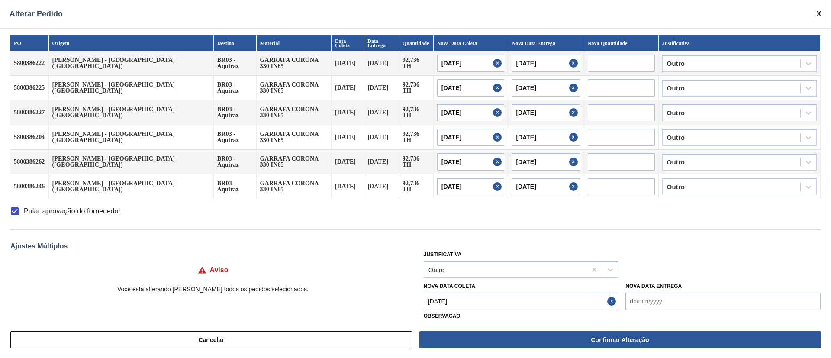
click at [461, 297] on Coleta "[DATE]" at bounding box center [520, 300] width 195 height 17
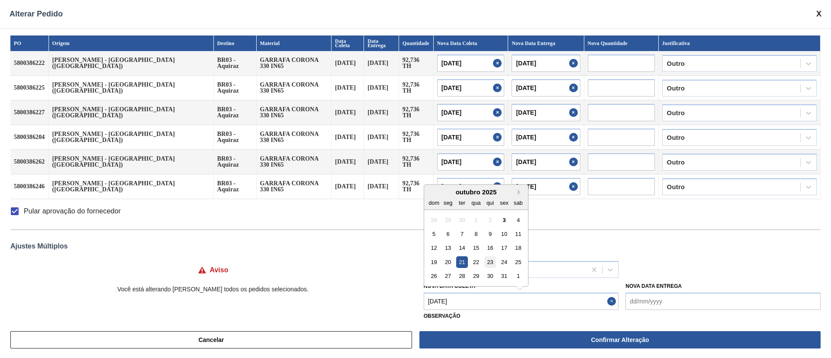
click at [494, 259] on div "23" at bounding box center [490, 262] width 12 height 12
type Coleta "[DATE]"
click at [484, 304] on Coleta "[DATE]" at bounding box center [520, 300] width 195 height 17
click at [503, 260] on div "24" at bounding box center [504, 262] width 12 height 12
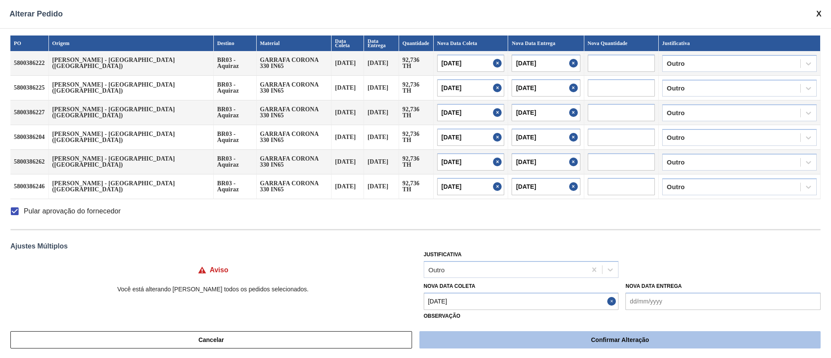
click at [506, 336] on button "Confirmar Alteração" at bounding box center [619, 339] width 401 height 17
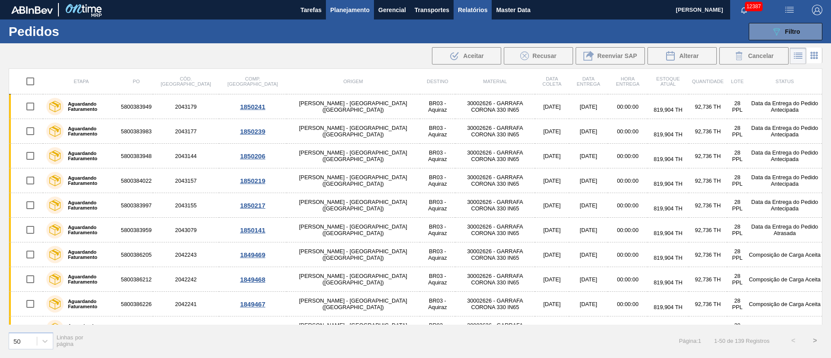
click at [474, 12] on span "Relatórios" at bounding box center [472, 10] width 29 height 10
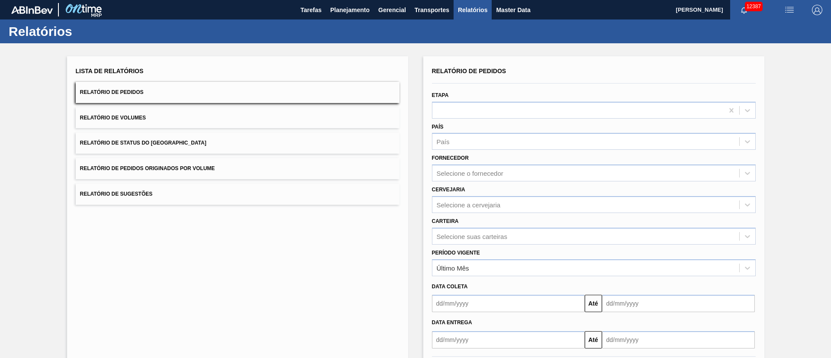
click at [186, 173] on button "Relatório de Pedidos Originados por Volume" at bounding box center [238, 168] width 324 height 21
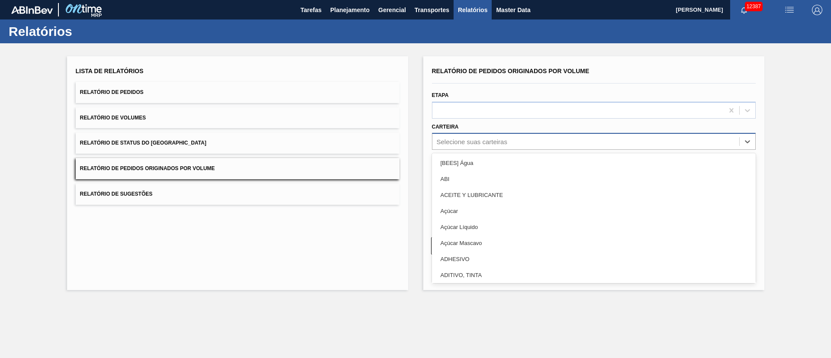
click at [462, 133] on div "Selecione suas carteiras" at bounding box center [594, 141] width 324 height 17
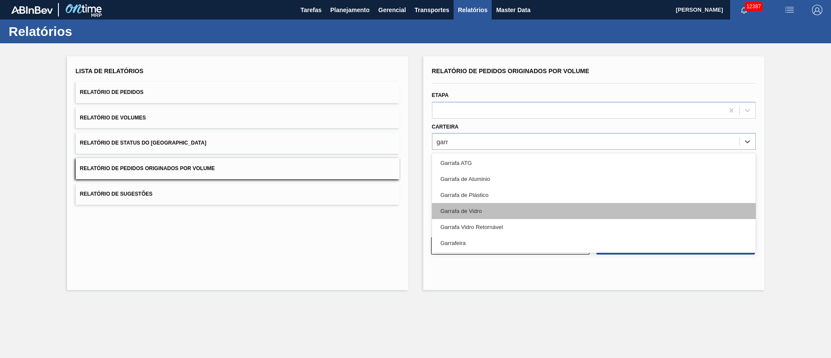
click at [464, 218] on div "Garrafa de Vidro" at bounding box center [594, 211] width 324 height 16
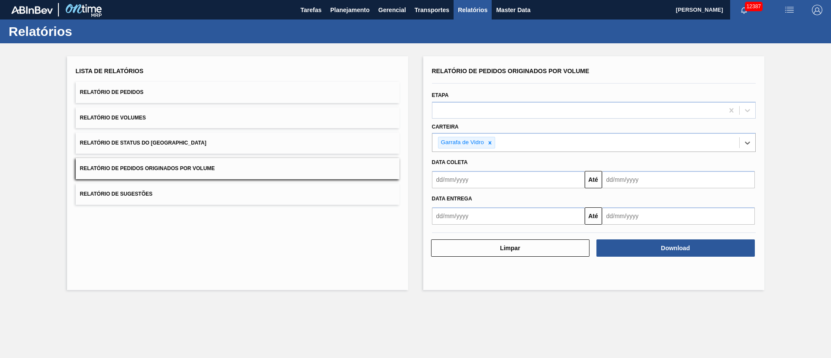
click at [466, 183] on input "text" at bounding box center [508, 179] width 153 height 17
drag, startPoint x: 484, startPoint y: 227, endPoint x: 490, endPoint y: 227, distance: 5.6
click at [484, 227] on div "1" at bounding box center [484, 228] width 12 height 12
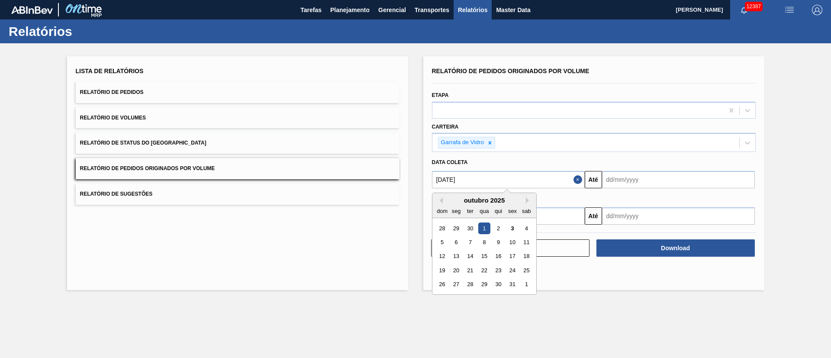
click at [502, 183] on input "[DATE]" at bounding box center [508, 179] width 153 height 17
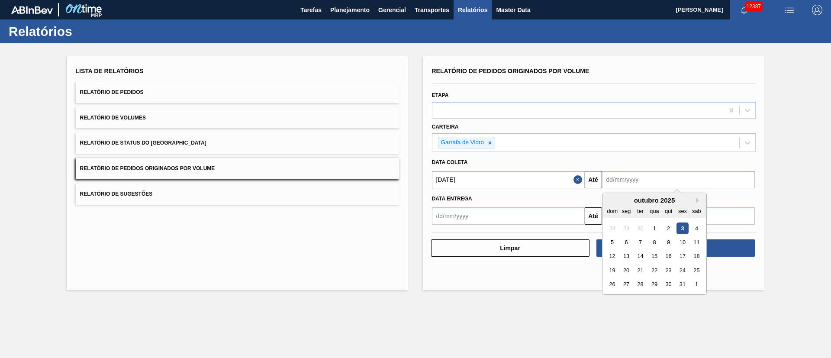
click at [635, 181] on input "text" at bounding box center [678, 179] width 153 height 17
click at [654, 282] on div "29" at bounding box center [654, 285] width 12 height 12
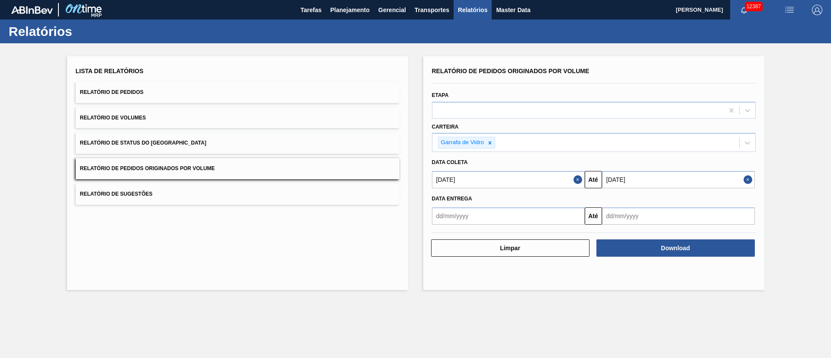
click at [651, 180] on input "[DATE]" at bounding box center [678, 179] width 153 height 17
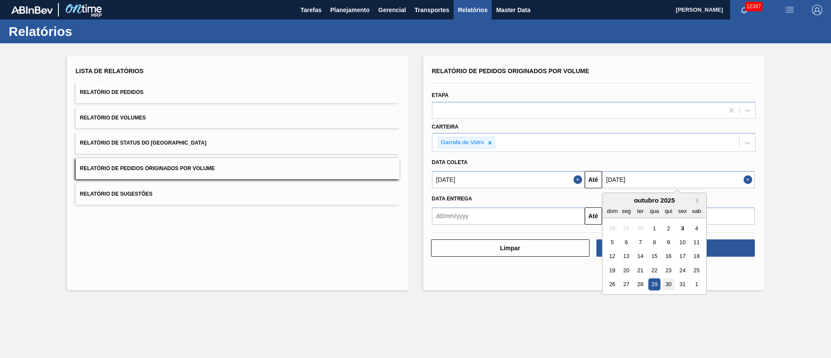
click at [669, 285] on div "30" at bounding box center [668, 285] width 12 height 12
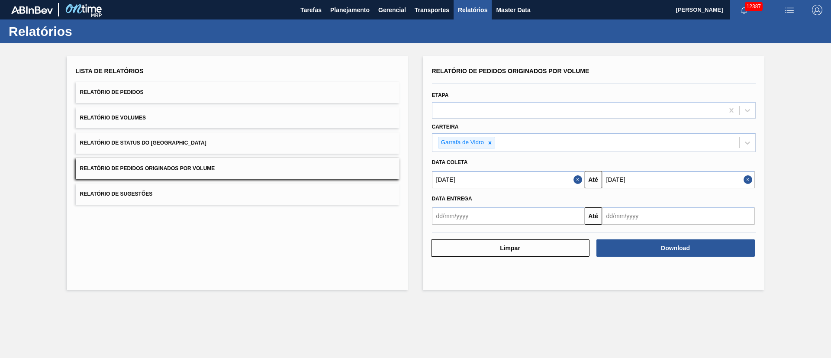
click at [491, 178] on input "[DATE]" at bounding box center [508, 179] width 153 height 17
click at [442, 200] on button "Previous Month" at bounding box center [439, 200] width 6 height 6
click at [459, 228] on div "1" at bounding box center [456, 228] width 12 height 12
click at [185, 170] on span "Relatório de Pedidos Originados por Volume" at bounding box center [147, 168] width 135 height 6
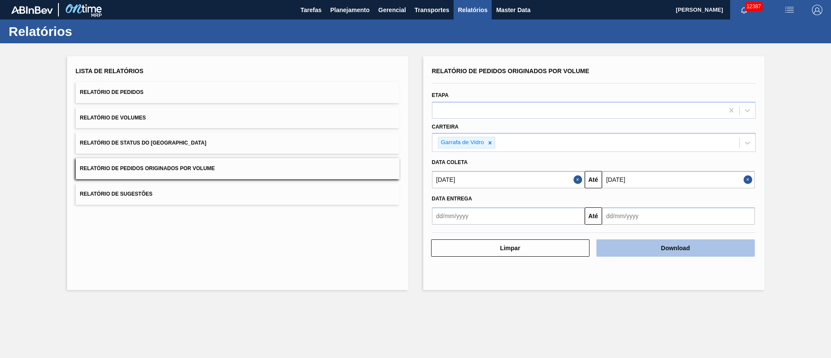
click at [628, 249] on button "Download" at bounding box center [675, 247] width 158 height 17
